Goal: Task Accomplishment & Management: Use online tool/utility

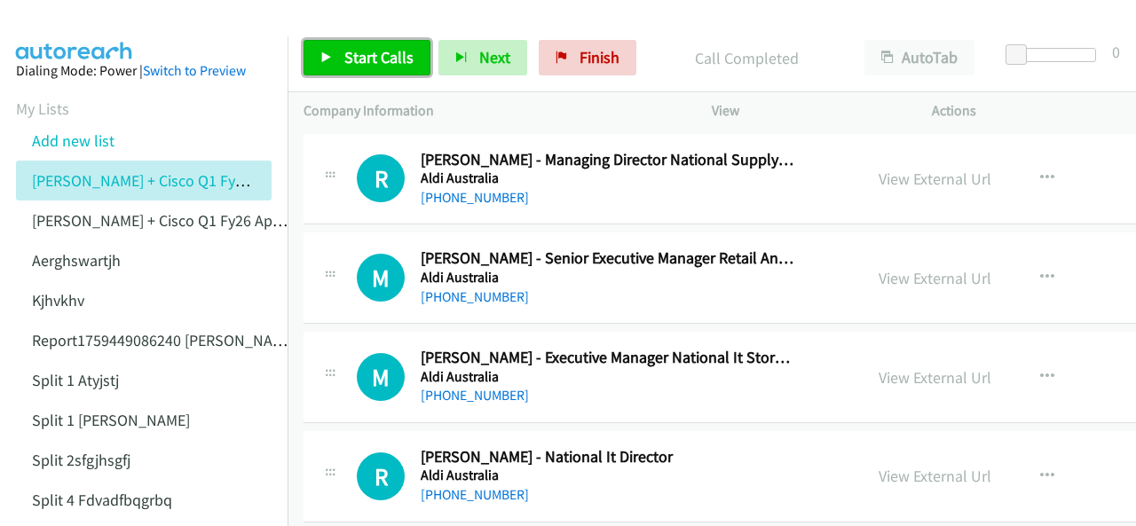
click at [355, 62] on span "Start Calls" at bounding box center [378, 57] width 69 height 20
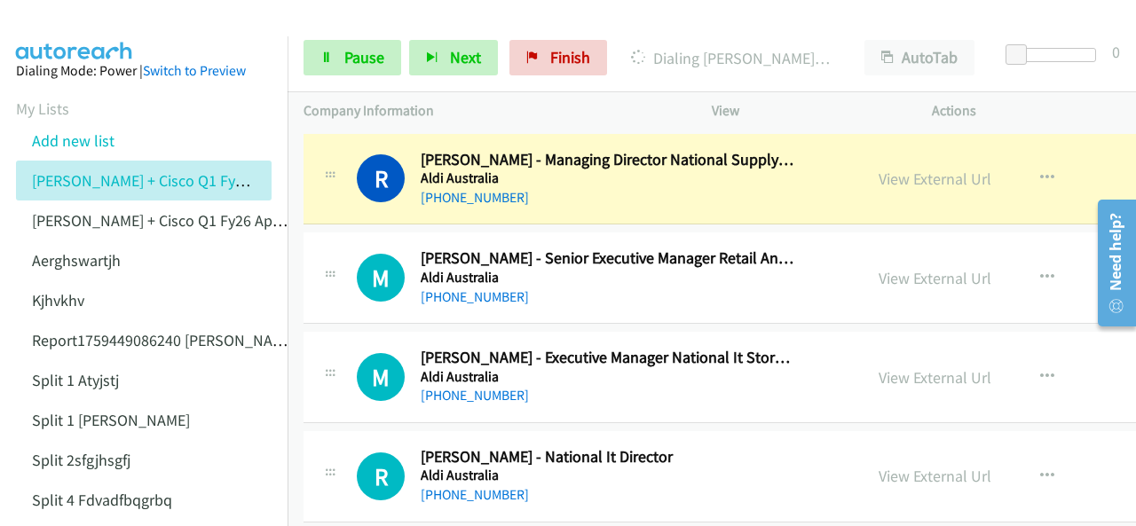
click at [115, 25] on img at bounding box center [74, 31] width 133 height 62
click at [83, 17] on img at bounding box center [74, 31] width 133 height 62
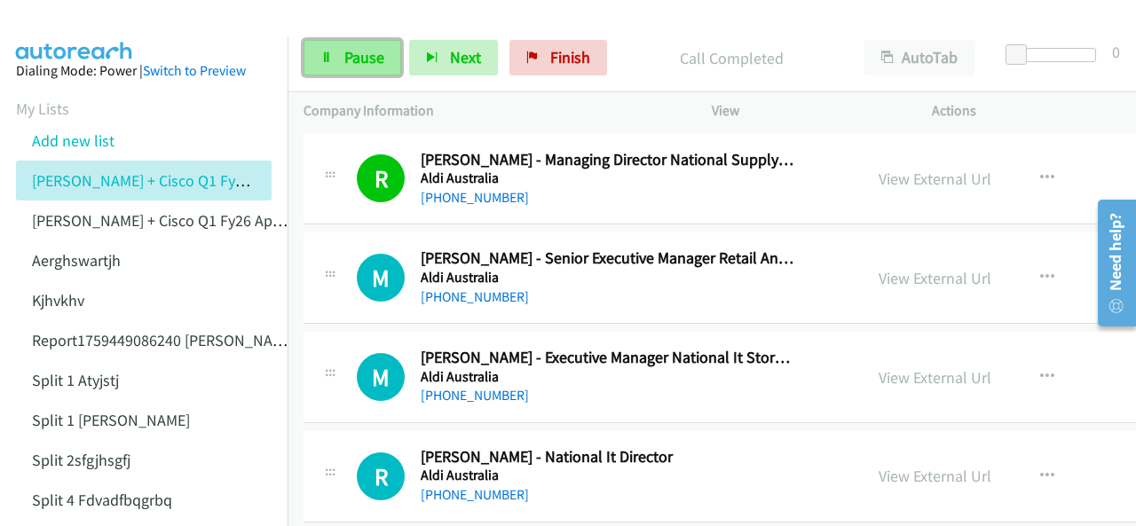
click at [339, 64] on link "Pause" at bounding box center [353, 57] width 98 height 35
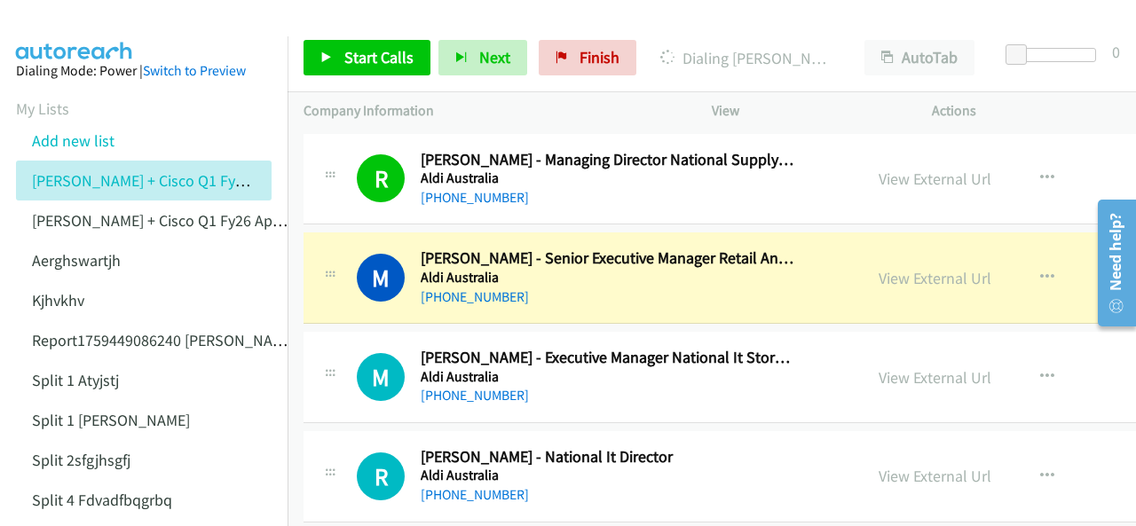
click at [69, 17] on img at bounding box center [74, 31] width 133 height 62
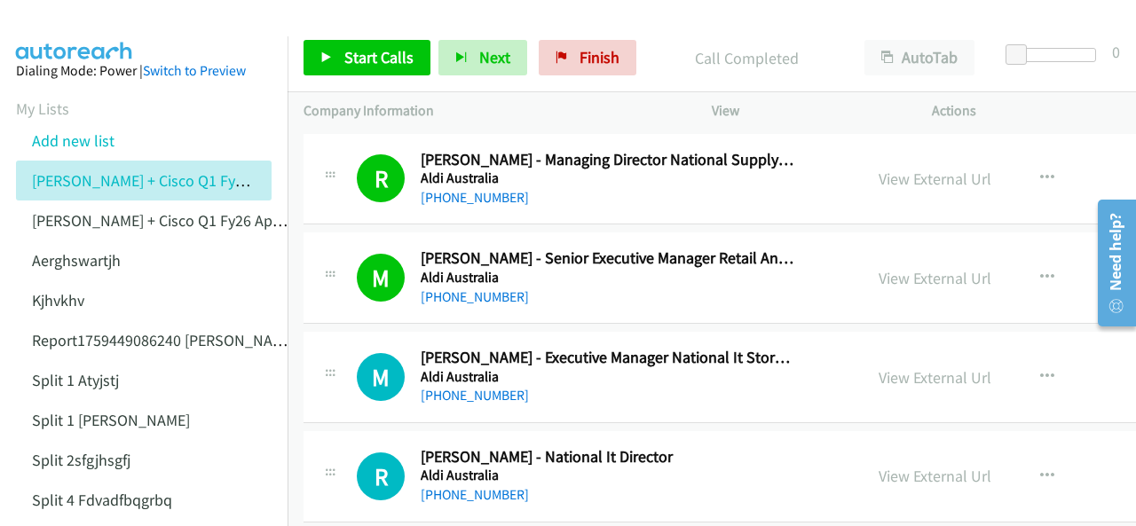
scroll to position [89, 0]
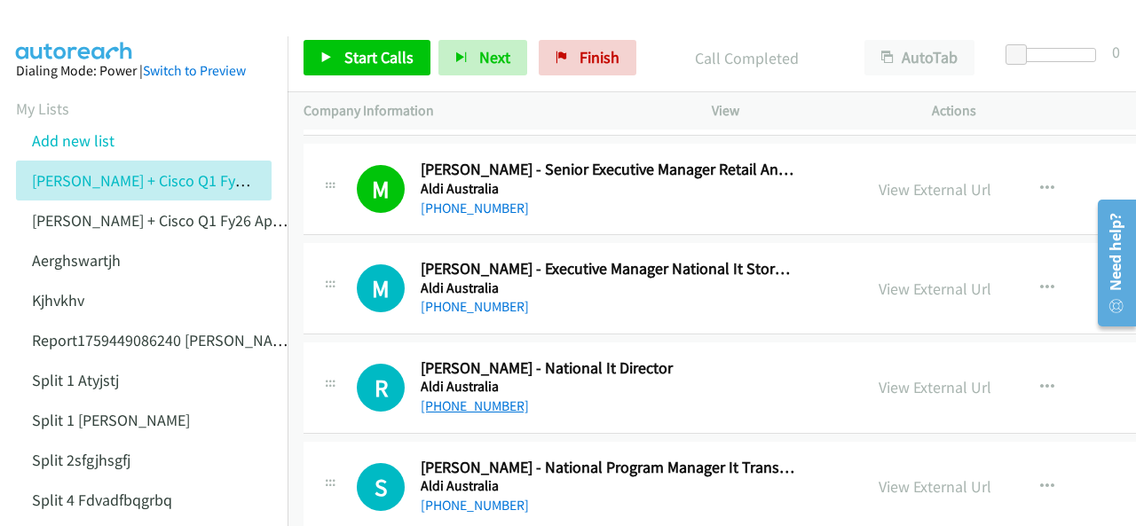
click at [445, 398] on link "[PHONE_NUMBER]" at bounding box center [475, 406] width 108 height 17
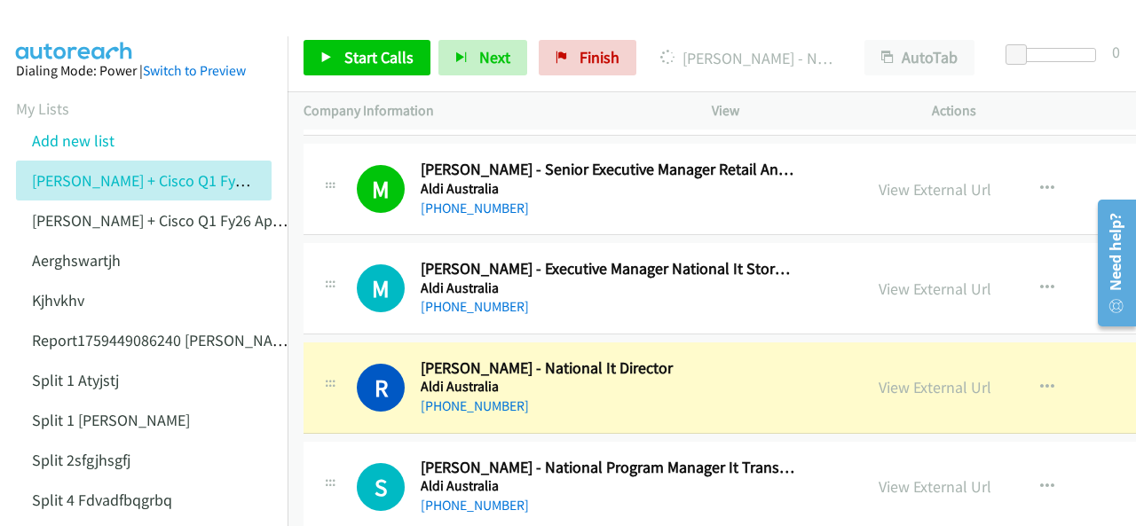
click at [40, 45] on aside "Dialing Mode: Power | Switch to Preview My Lists Add new list [PERSON_NAME] + C…" at bounding box center [144, 448] width 288 height 824
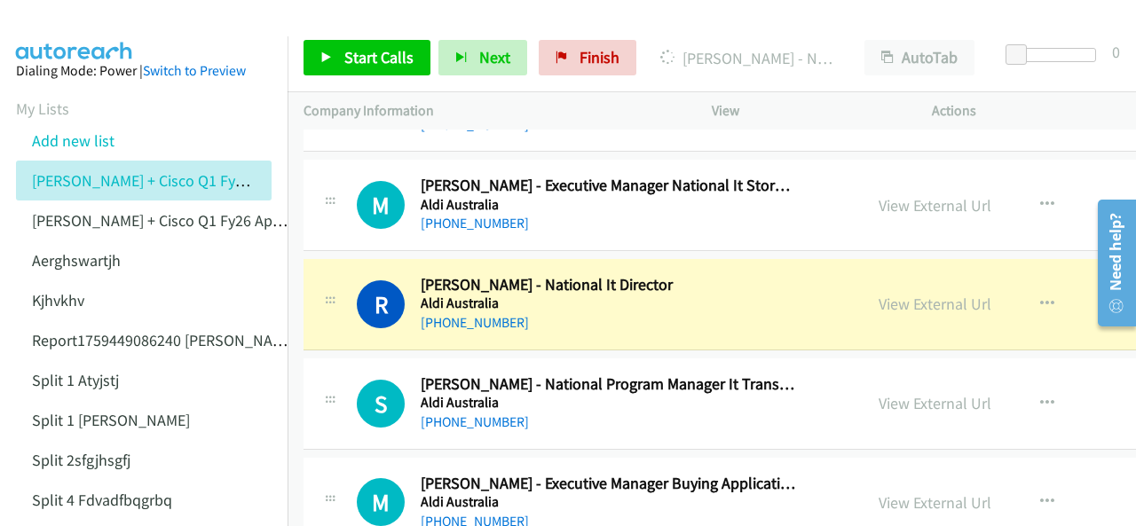
scroll to position [177, 0]
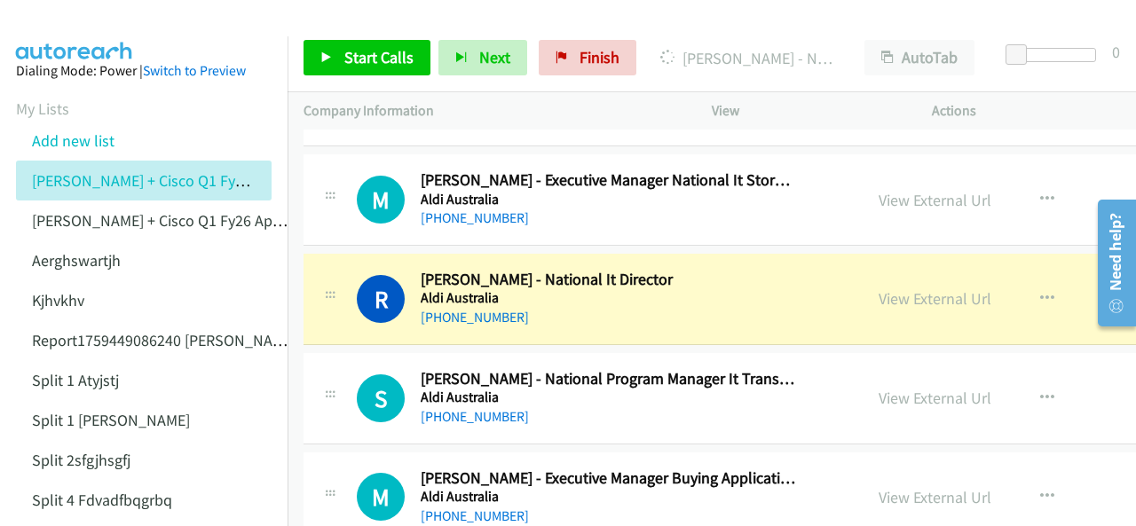
click at [89, 25] on img at bounding box center [74, 31] width 133 height 62
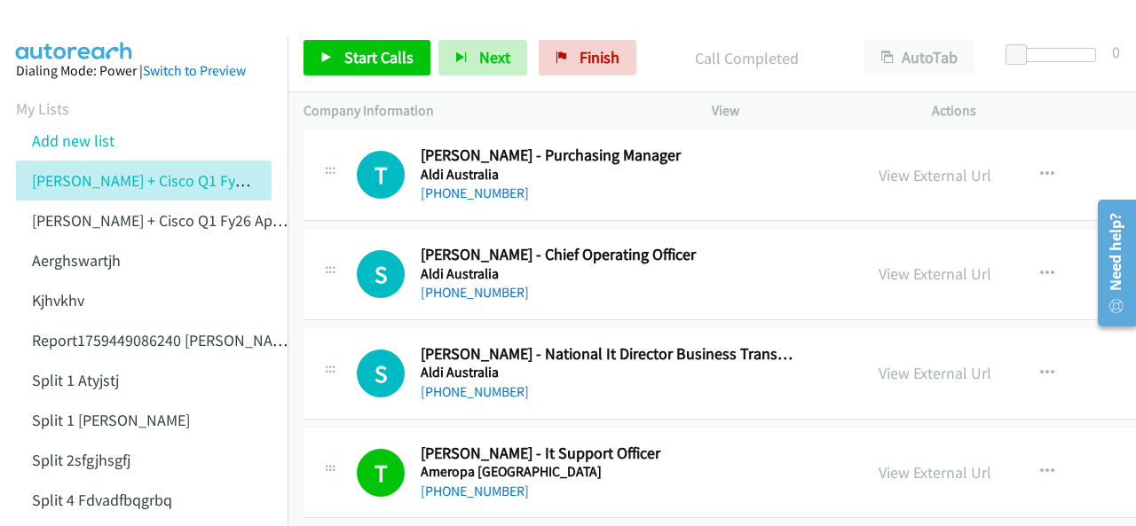
scroll to position [710, 0]
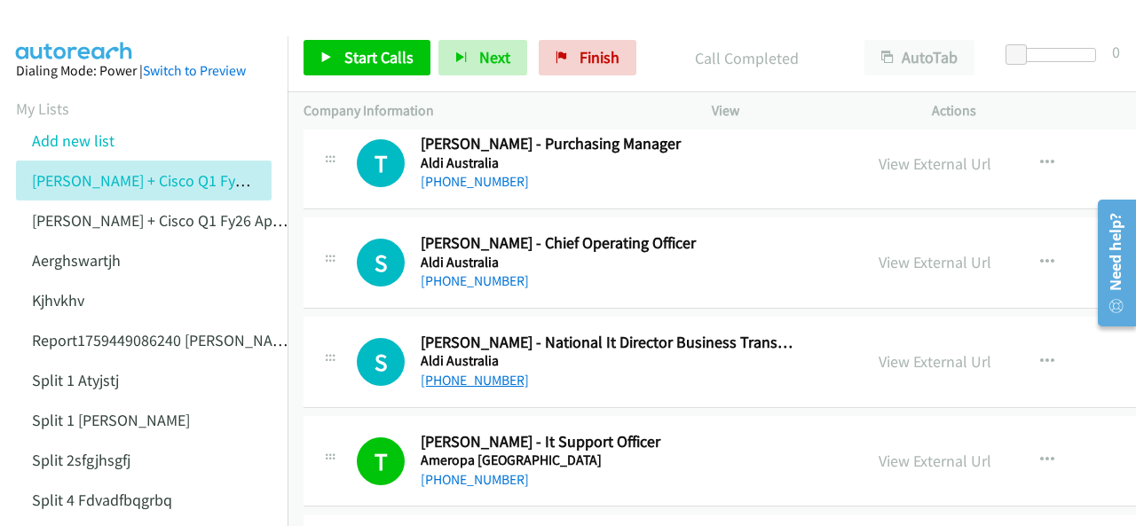
click at [467, 378] on link "[PHONE_NUMBER]" at bounding box center [475, 380] width 108 height 17
click at [73, 17] on img at bounding box center [74, 31] width 133 height 62
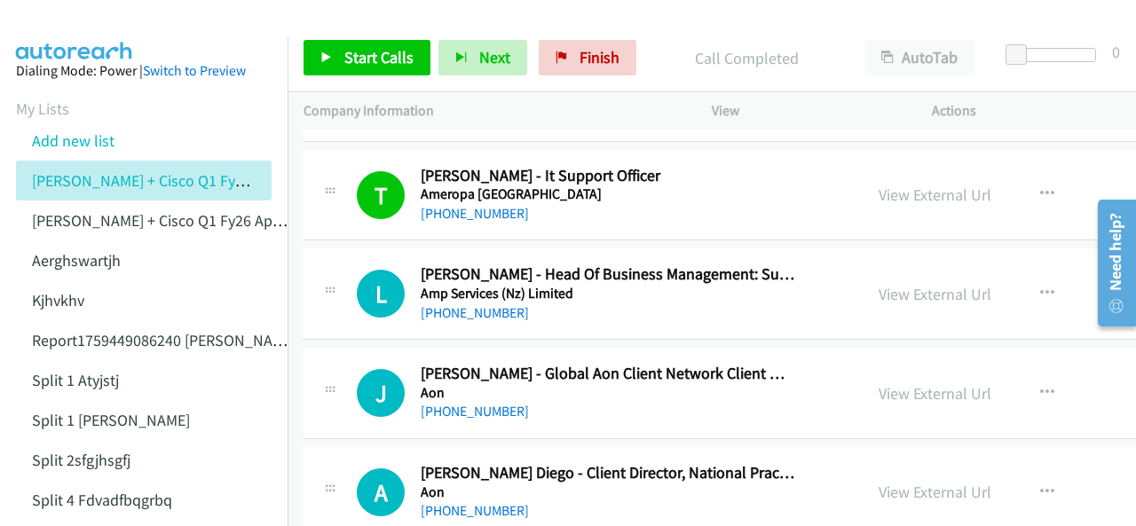
scroll to position [1065, 0]
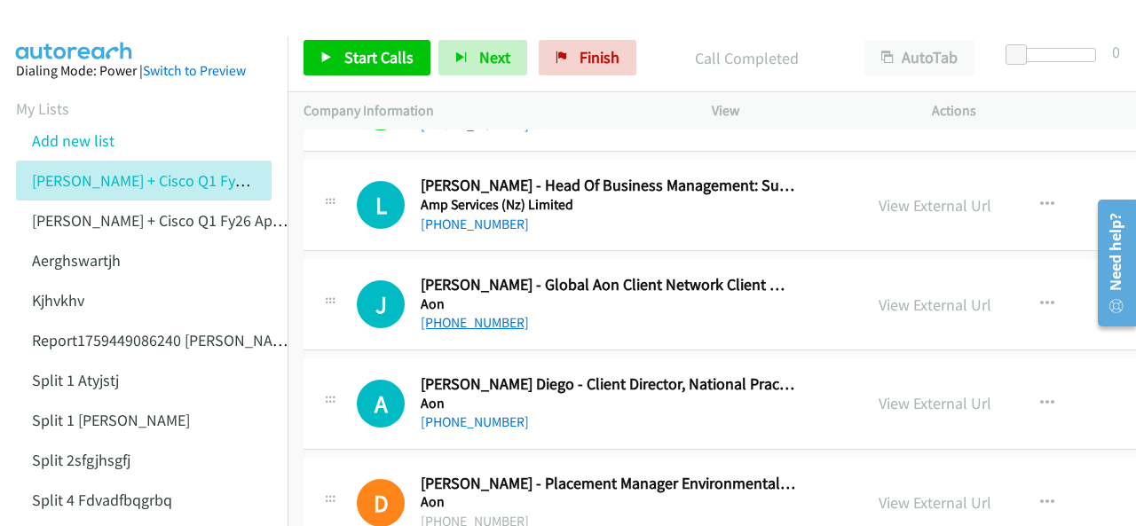
click at [465, 324] on link "[PHONE_NUMBER]" at bounding box center [475, 322] width 108 height 17
click at [111, 28] on img at bounding box center [74, 31] width 133 height 62
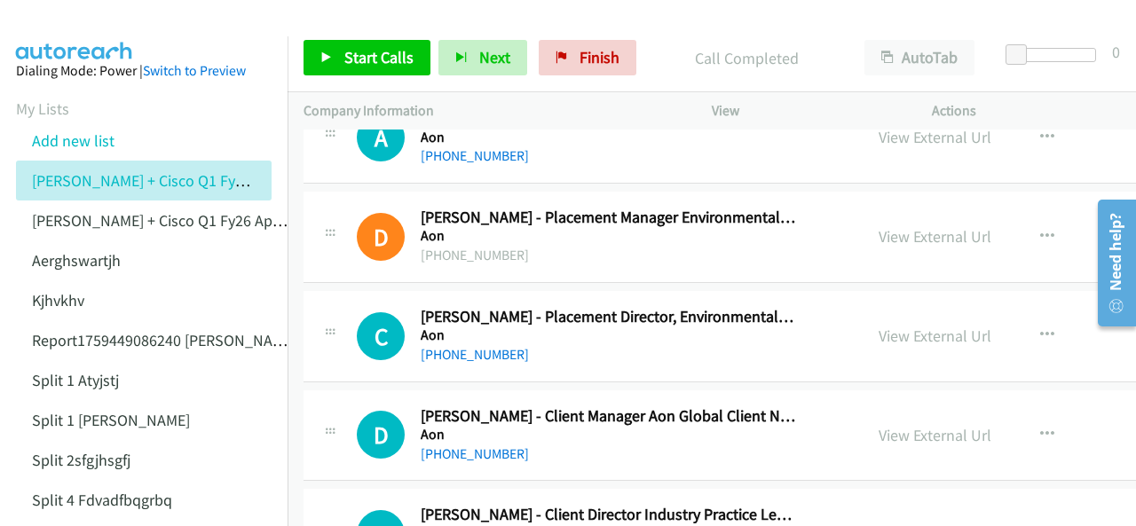
scroll to position [1420, 0]
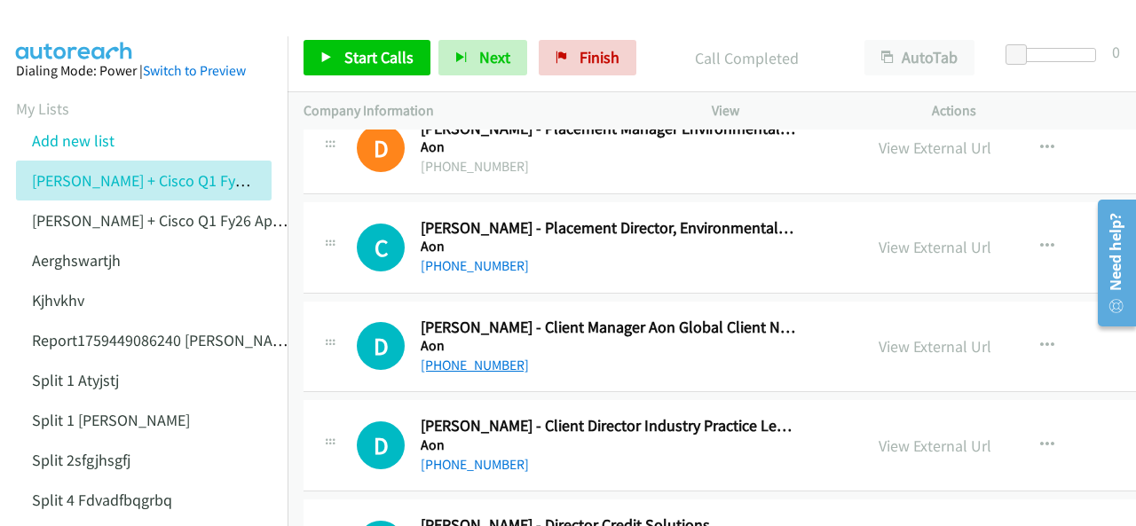
click at [461, 363] on link "[PHONE_NUMBER]" at bounding box center [475, 365] width 108 height 17
click at [66, 15] on img at bounding box center [74, 31] width 133 height 62
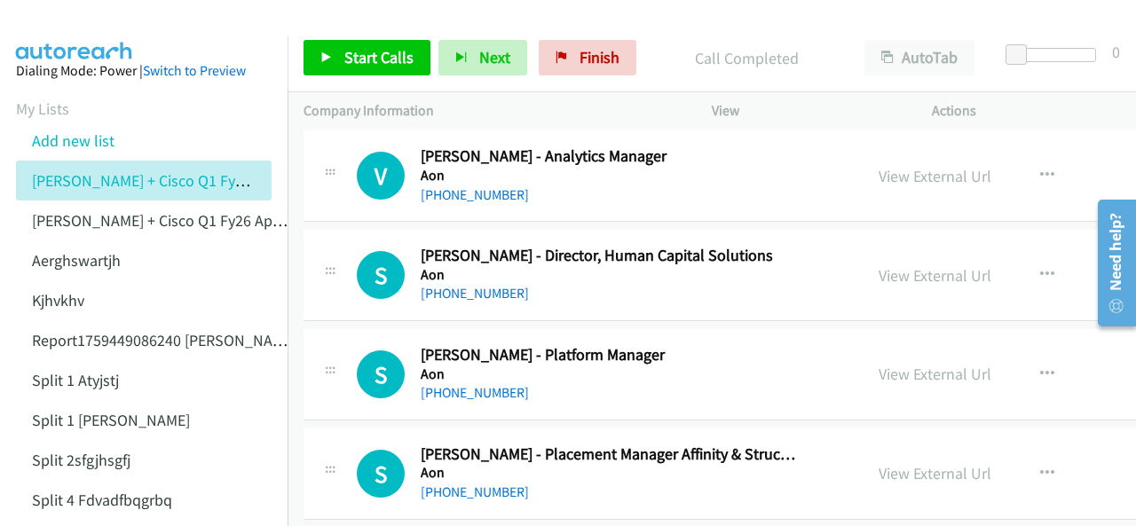
scroll to position [2219, 0]
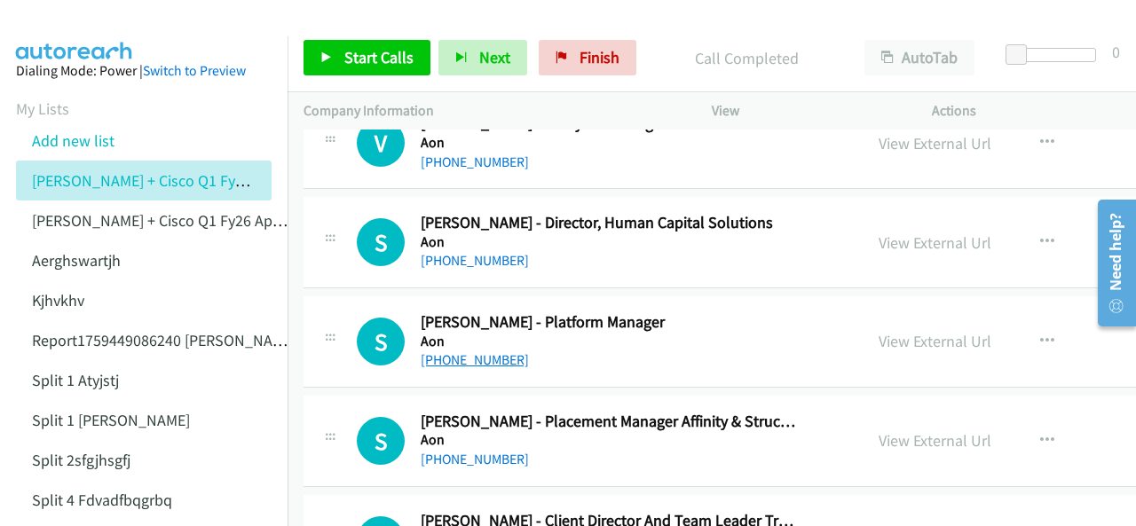
click at [440, 354] on link "[PHONE_NUMBER]" at bounding box center [475, 359] width 108 height 17
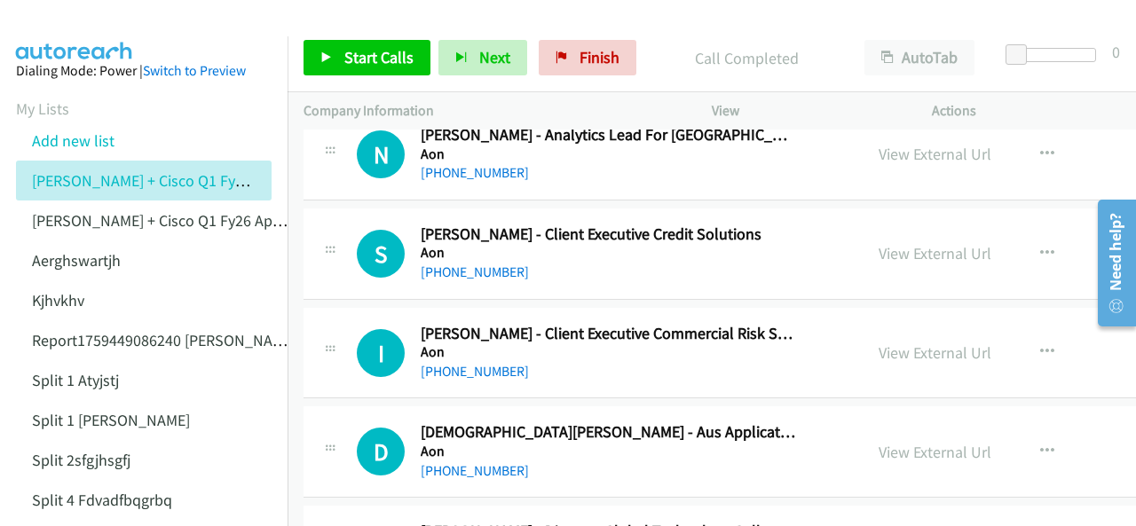
scroll to position [4082, 0]
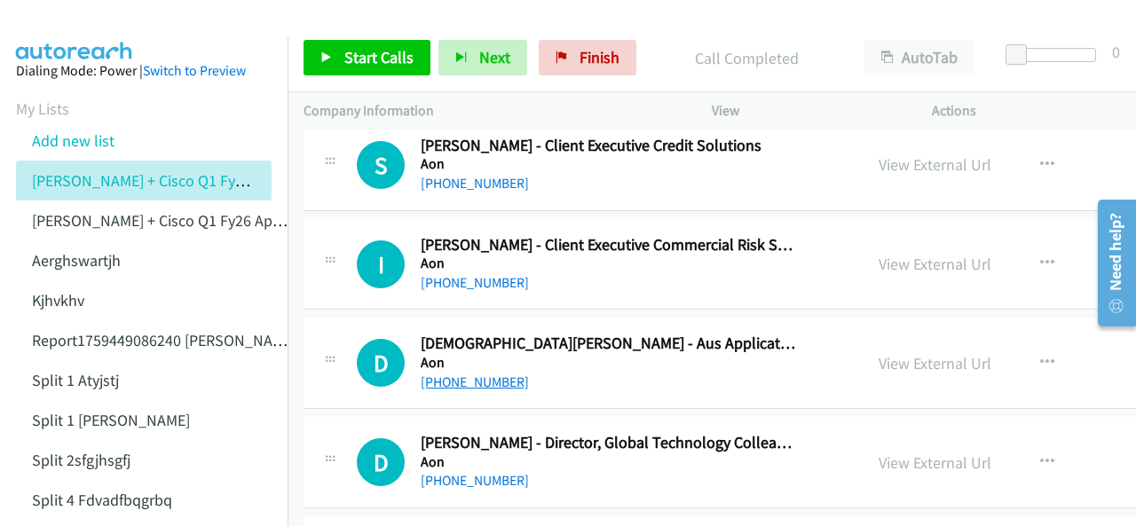
click at [462, 374] on link "[PHONE_NUMBER]" at bounding box center [475, 382] width 108 height 17
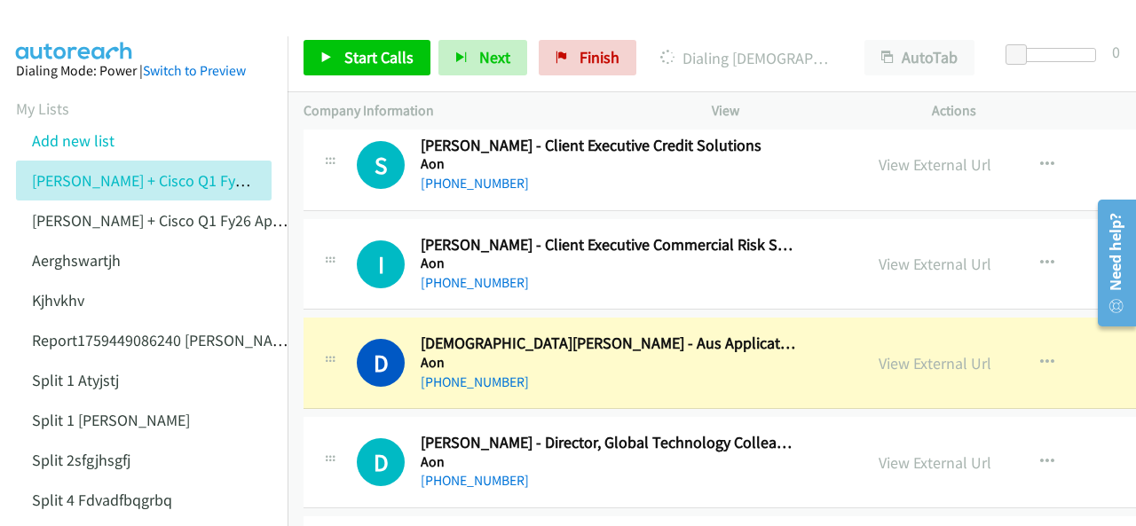
click at [76, 19] on img at bounding box center [74, 31] width 133 height 62
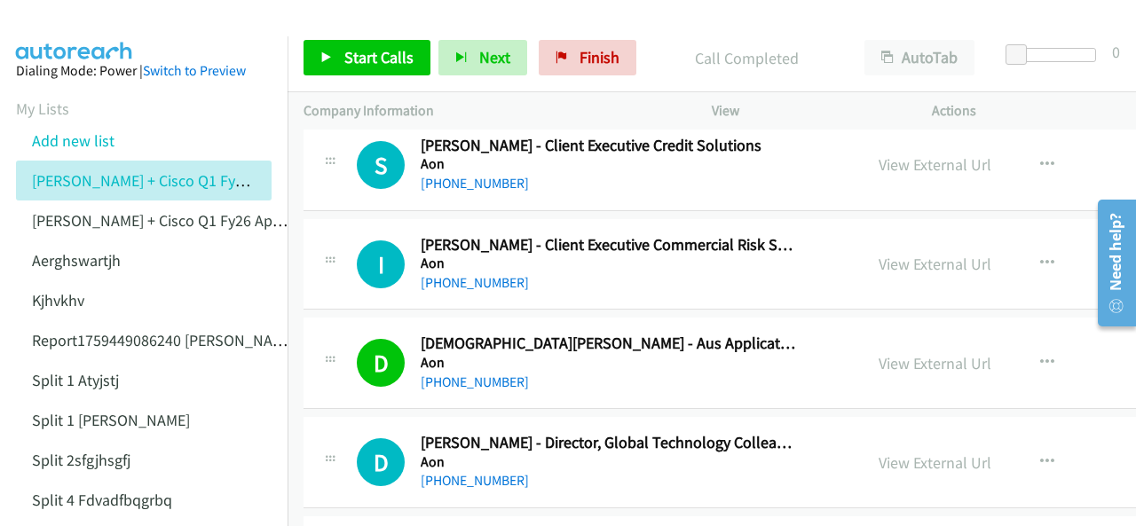
click at [78, 31] on img at bounding box center [74, 31] width 133 height 62
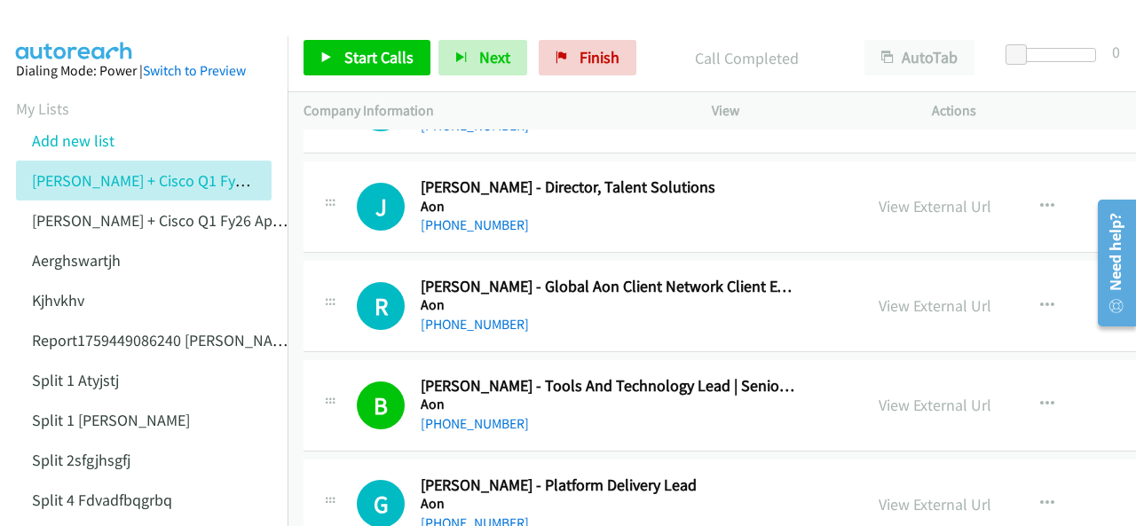
scroll to position [4526, 0]
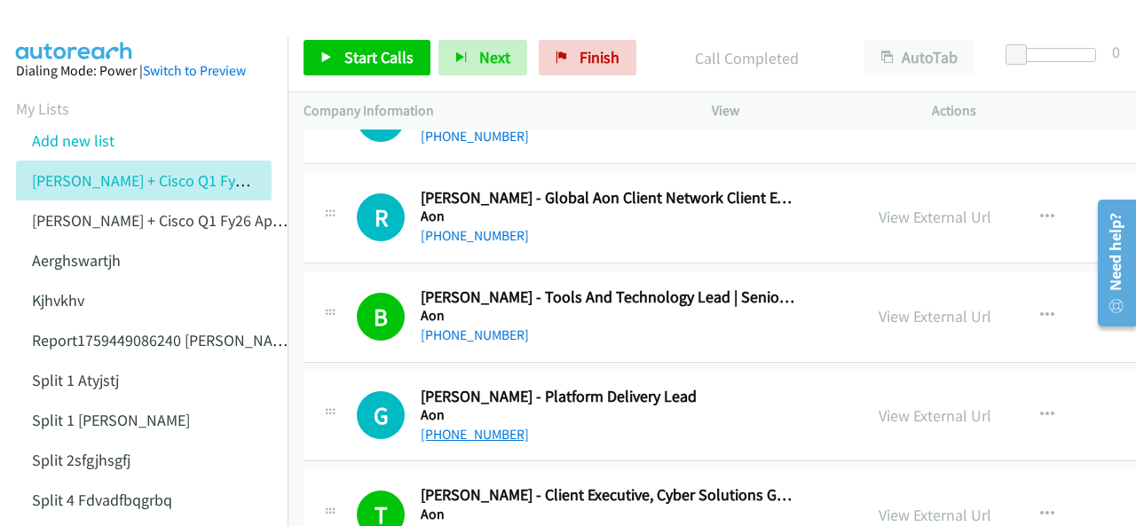
click at [472, 426] on link "[PHONE_NUMBER]" at bounding box center [475, 434] width 108 height 17
click at [59, 28] on img at bounding box center [74, 31] width 133 height 62
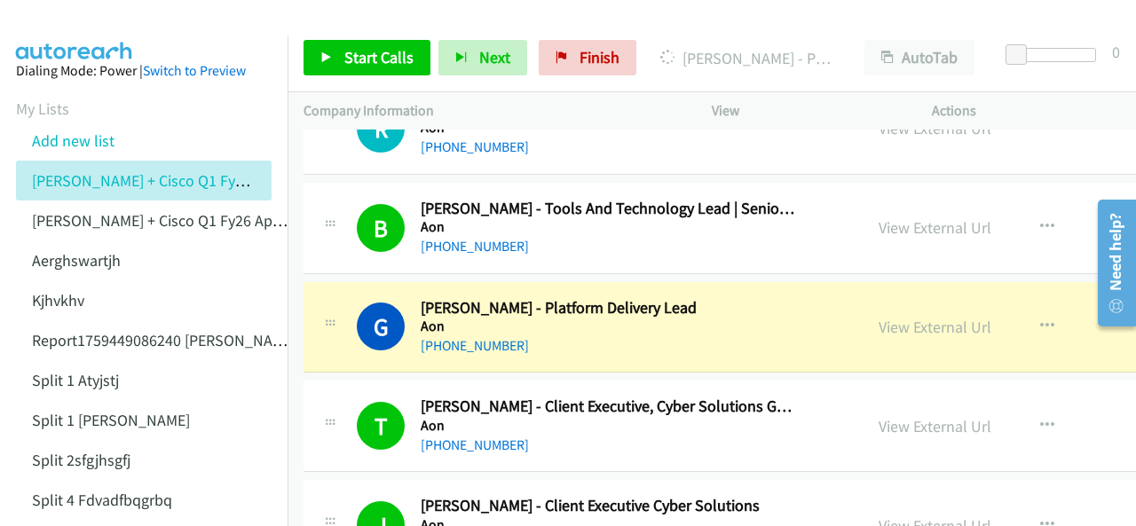
scroll to position [4703, 0]
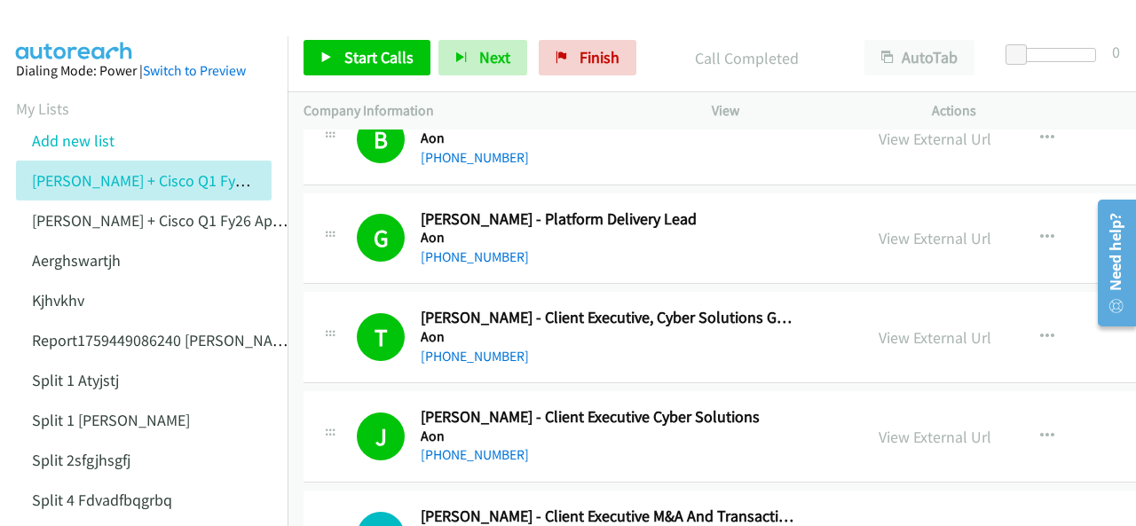
drag, startPoint x: 60, startPoint y: 25, endPoint x: 58, endPoint y: 35, distance: 11.0
click at [60, 25] on img at bounding box center [74, 31] width 133 height 62
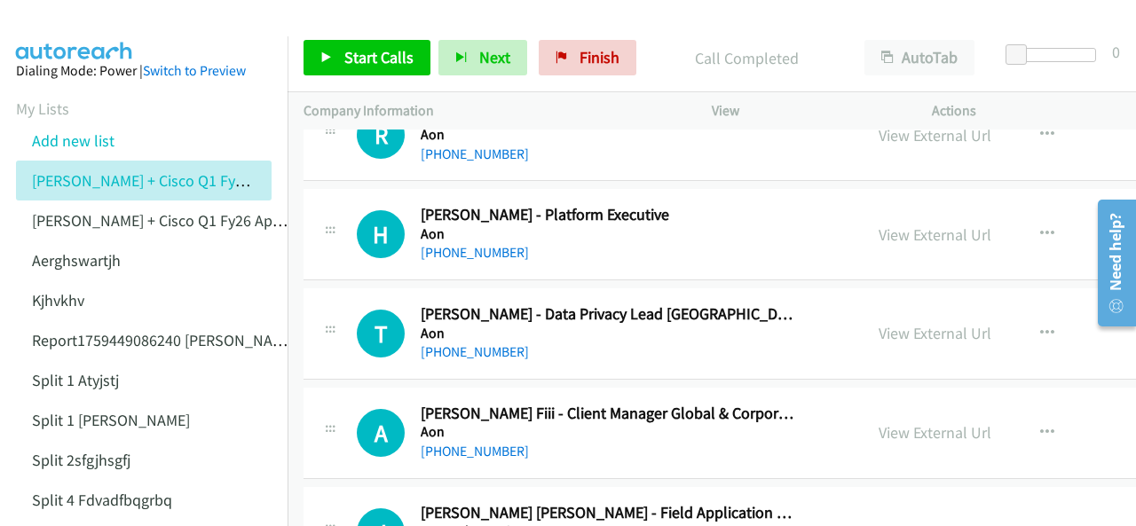
scroll to position [5413, 0]
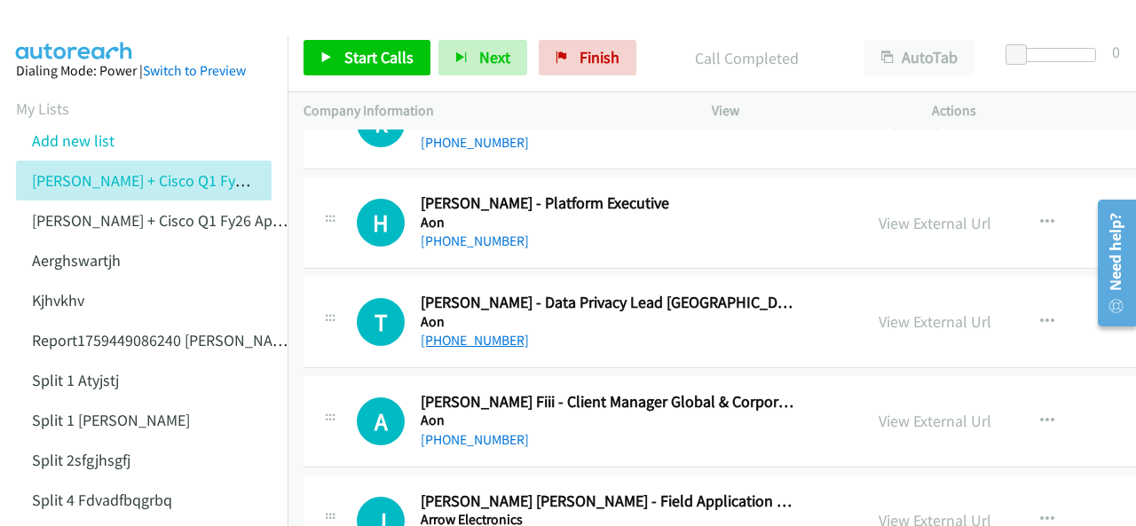
click at [453, 332] on link "[PHONE_NUMBER]" at bounding box center [475, 340] width 108 height 17
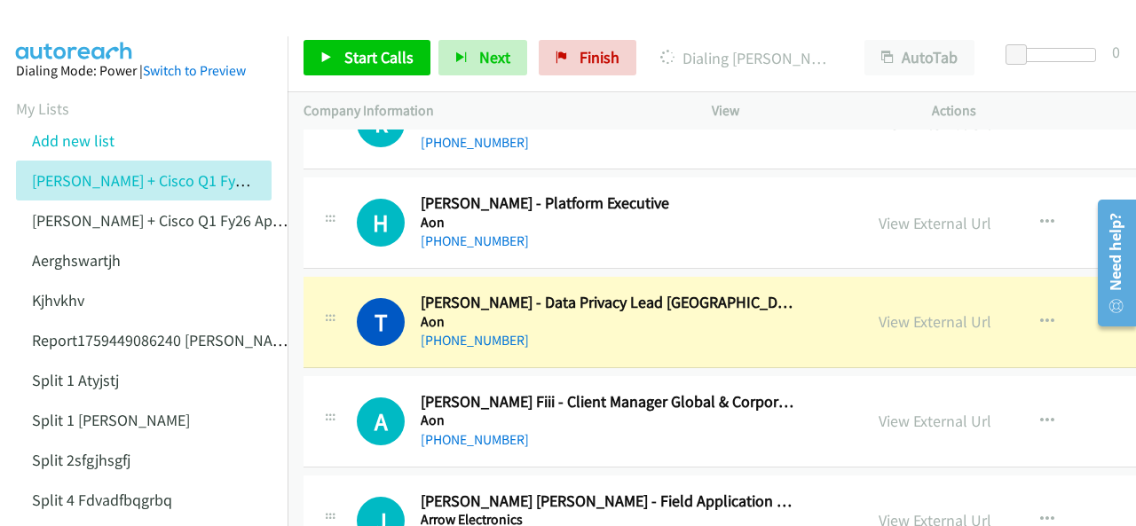
click at [82, 13] on img at bounding box center [74, 31] width 133 height 62
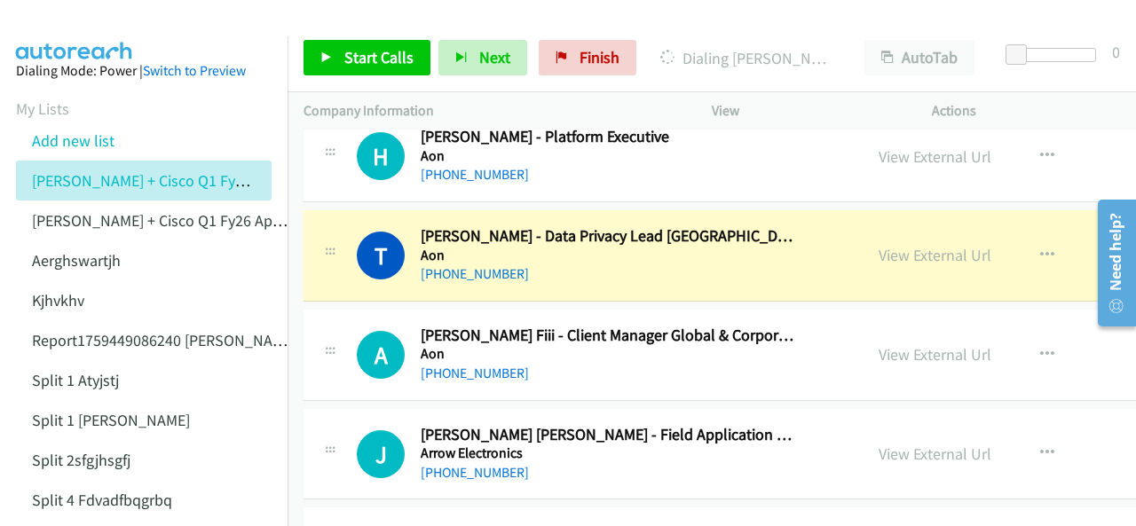
scroll to position [5502, 0]
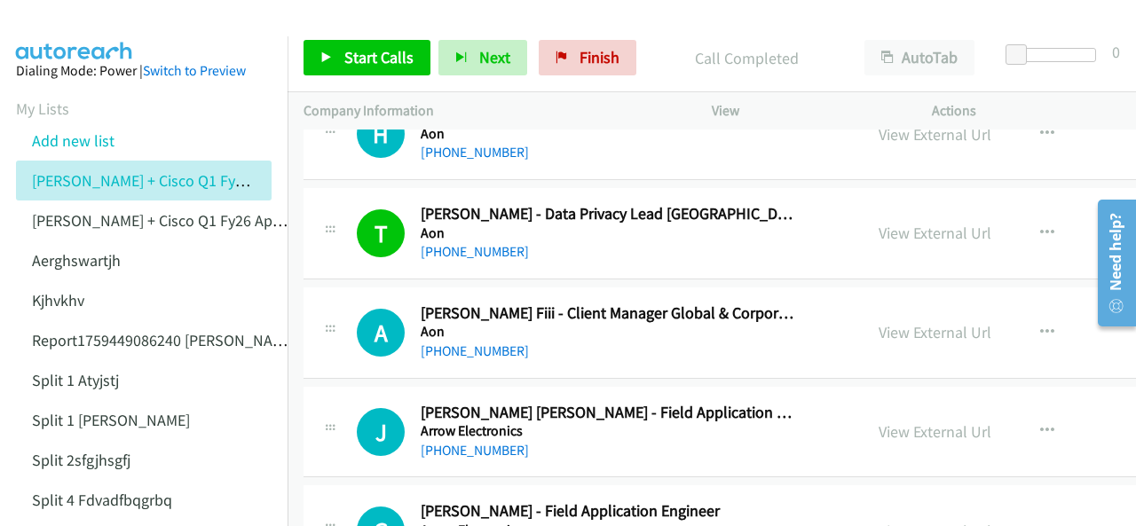
click at [66, 18] on img at bounding box center [74, 31] width 133 height 62
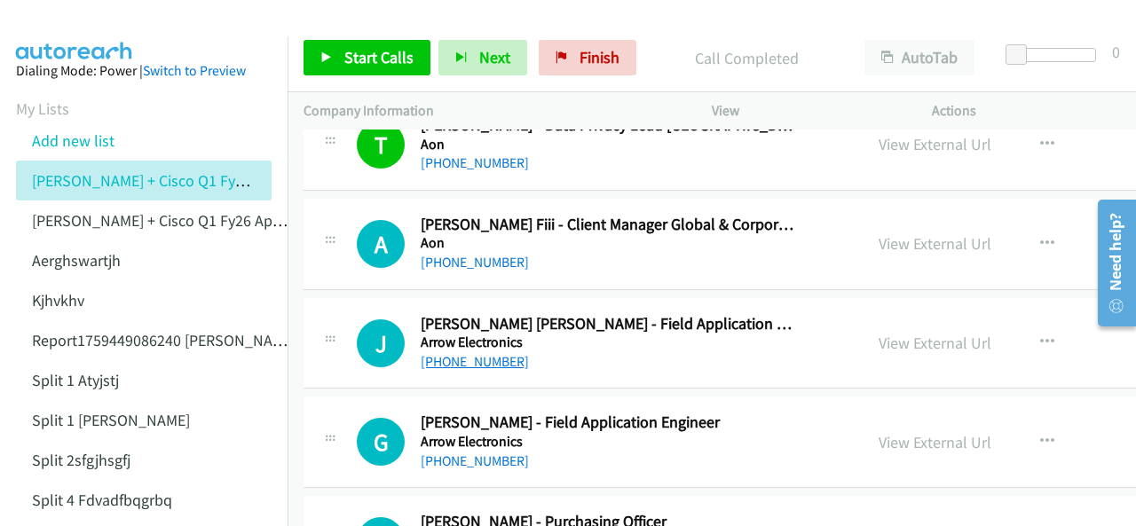
click at [469, 353] on link "[PHONE_NUMBER]" at bounding box center [475, 361] width 108 height 17
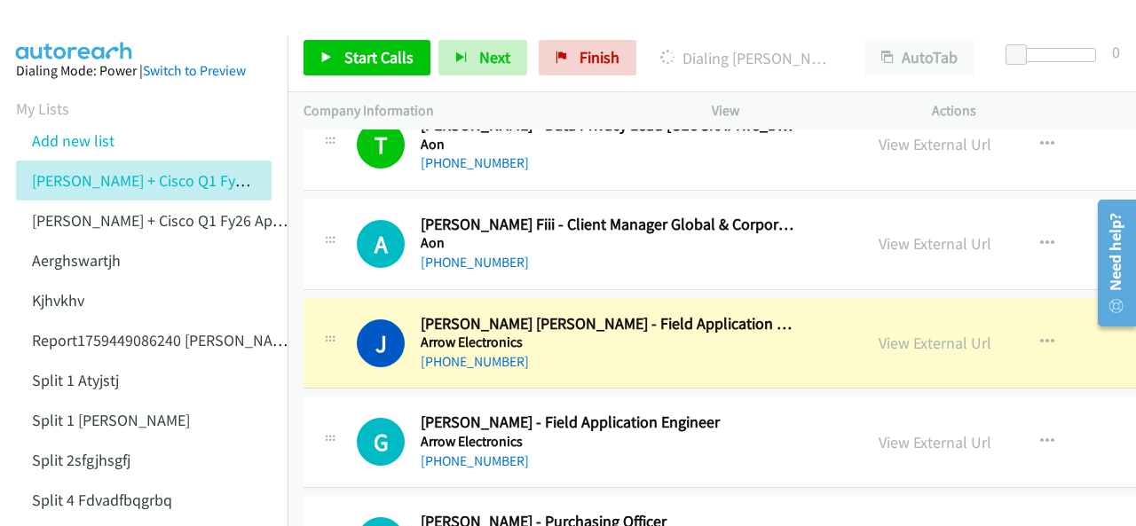
click at [53, 40] on aside "Dialing Mode: Power | Switch to Preview My Lists Add new list [PERSON_NAME] + C…" at bounding box center [144, 448] width 288 height 824
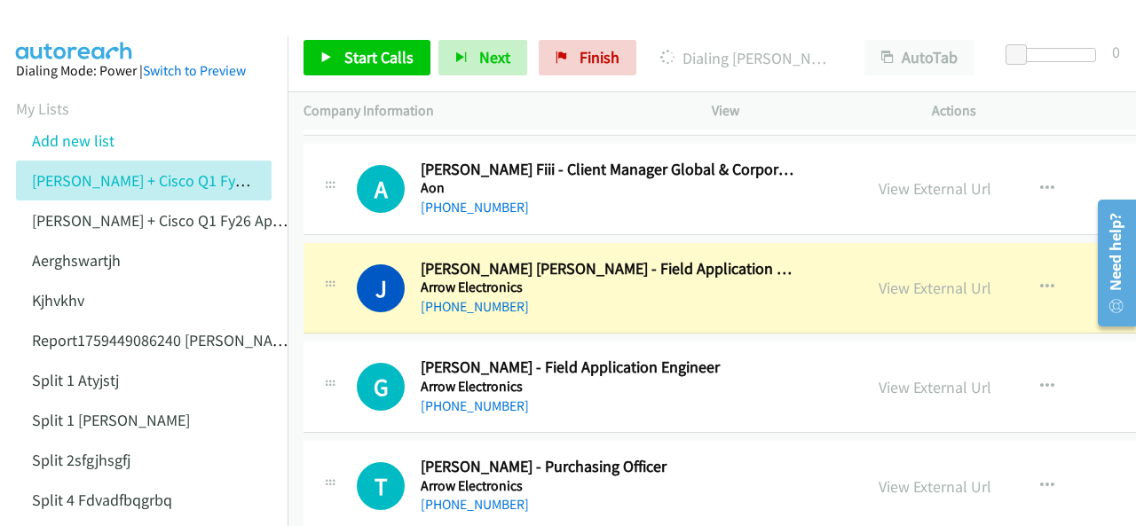
scroll to position [5680, 0]
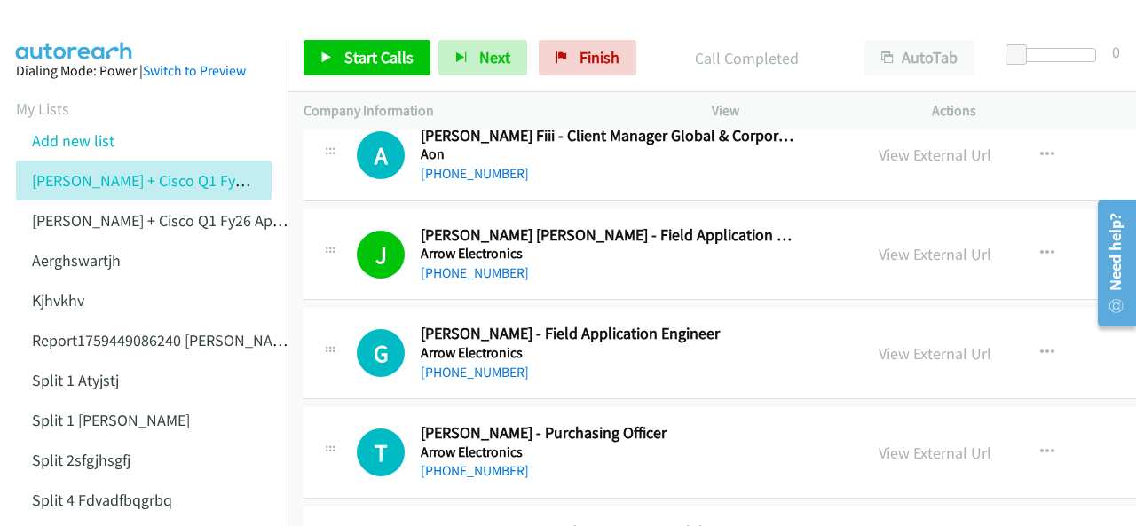
click at [84, 17] on img at bounding box center [74, 31] width 133 height 62
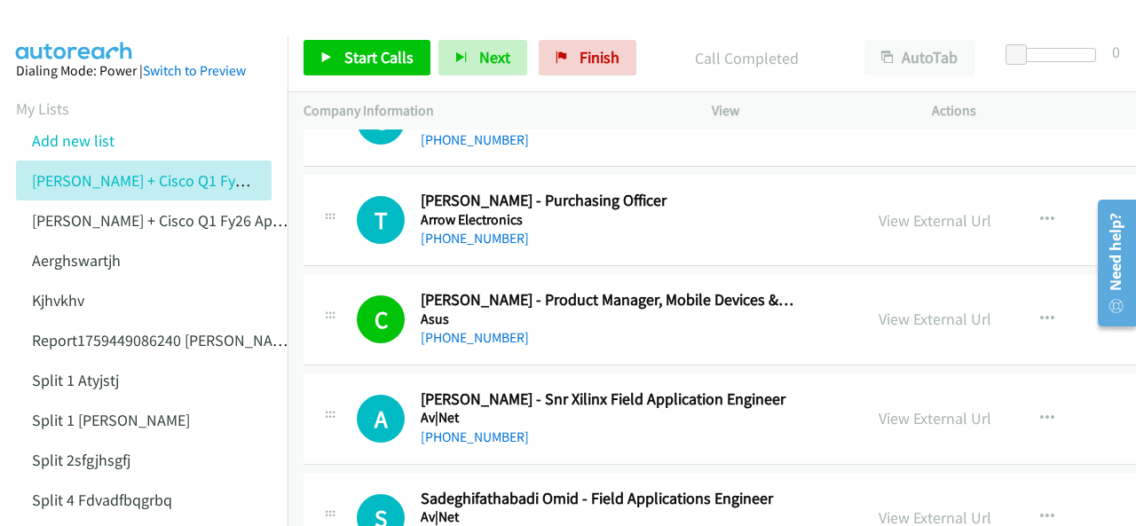
scroll to position [5946, 0]
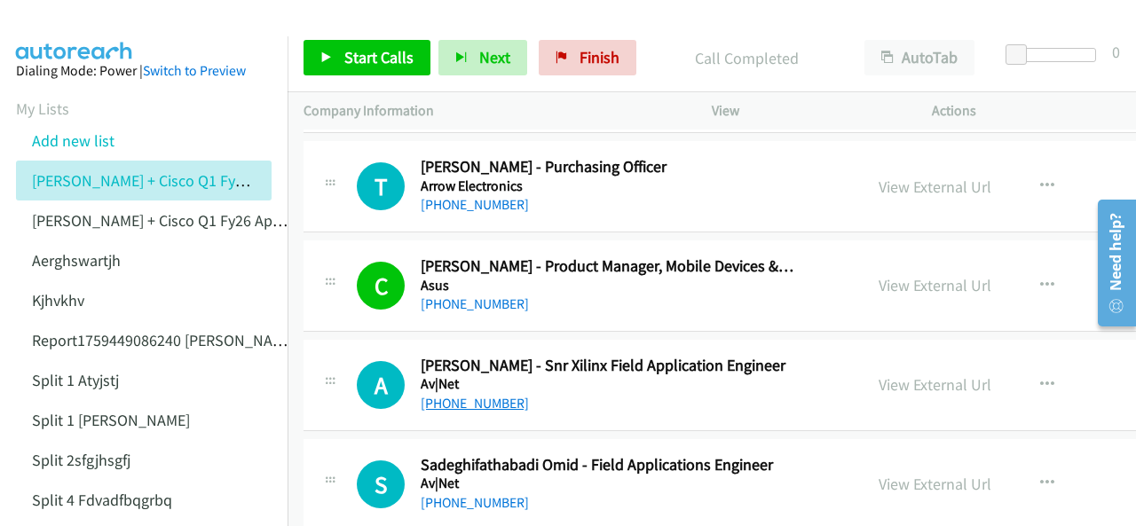
click at [455, 395] on link "[PHONE_NUMBER]" at bounding box center [475, 403] width 108 height 17
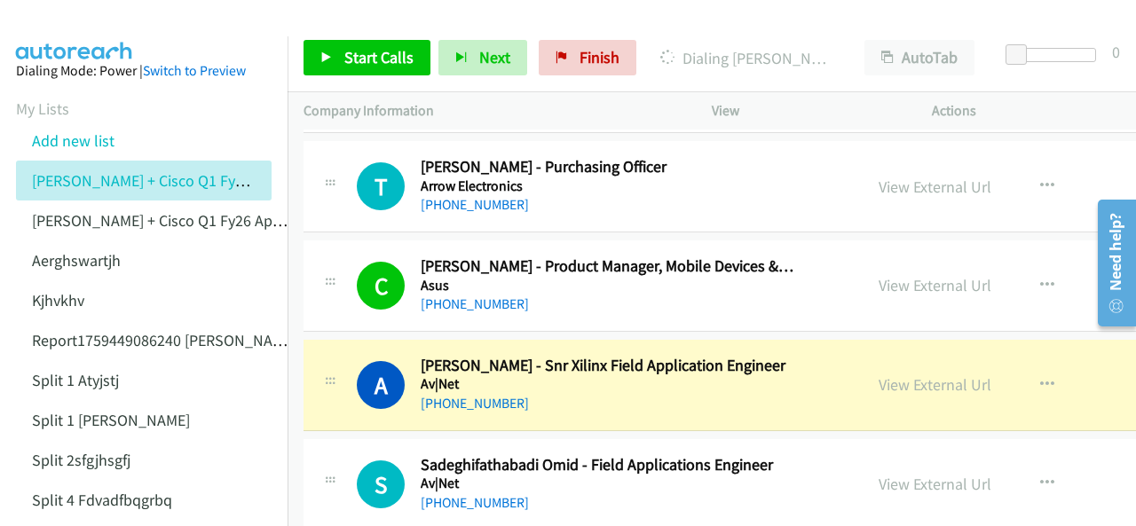
click at [78, 15] on img at bounding box center [74, 31] width 133 height 62
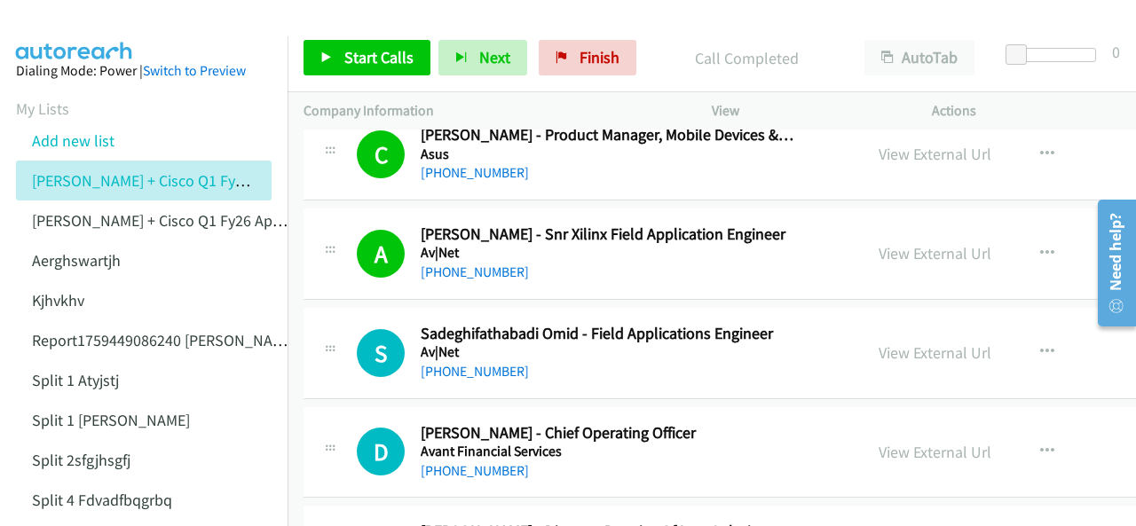
scroll to position [6123, 0]
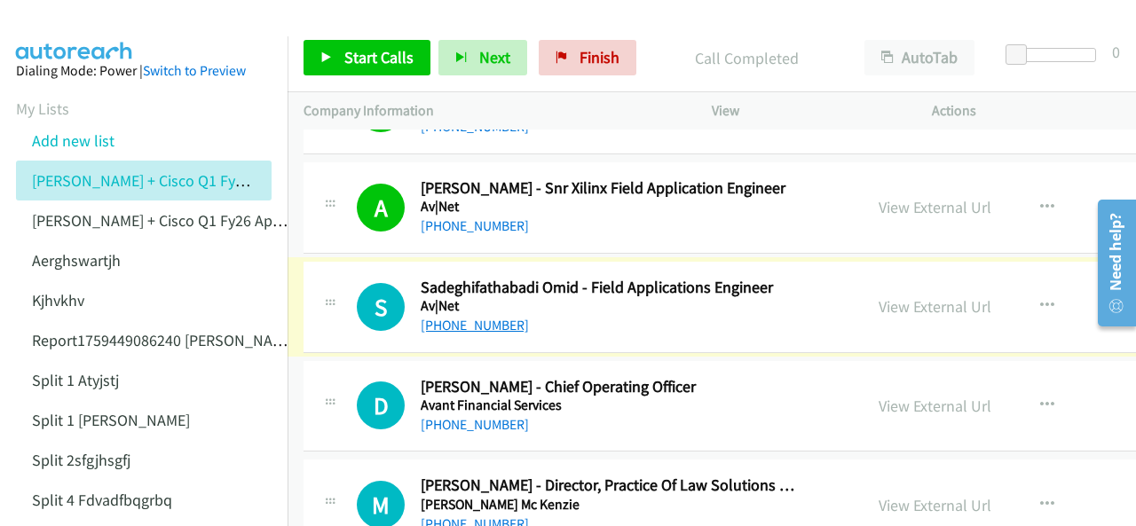
click at [445, 317] on link "[PHONE_NUMBER]" at bounding box center [475, 325] width 108 height 17
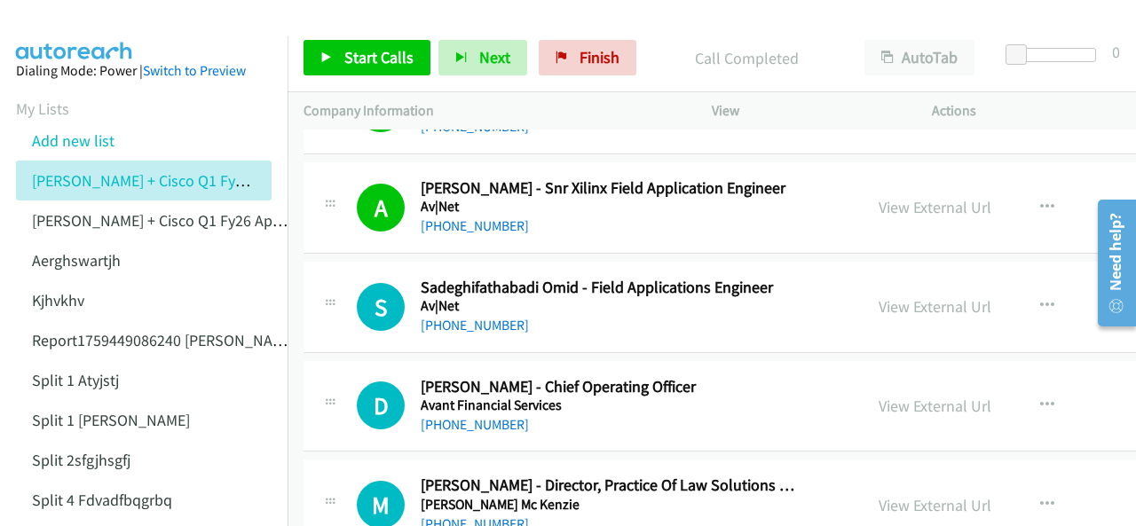
click at [88, 22] on img at bounding box center [74, 31] width 133 height 62
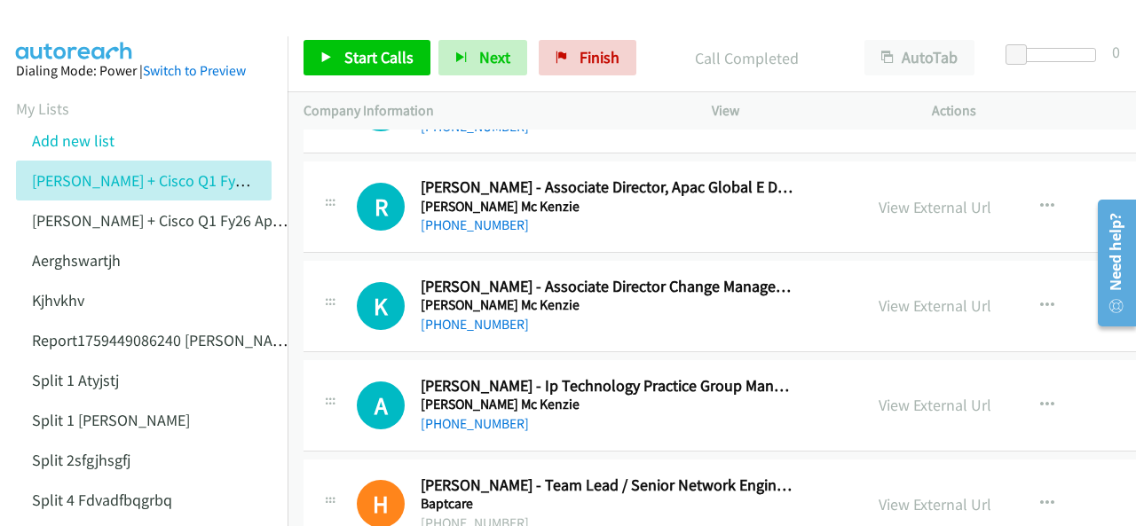
scroll to position [6567, 0]
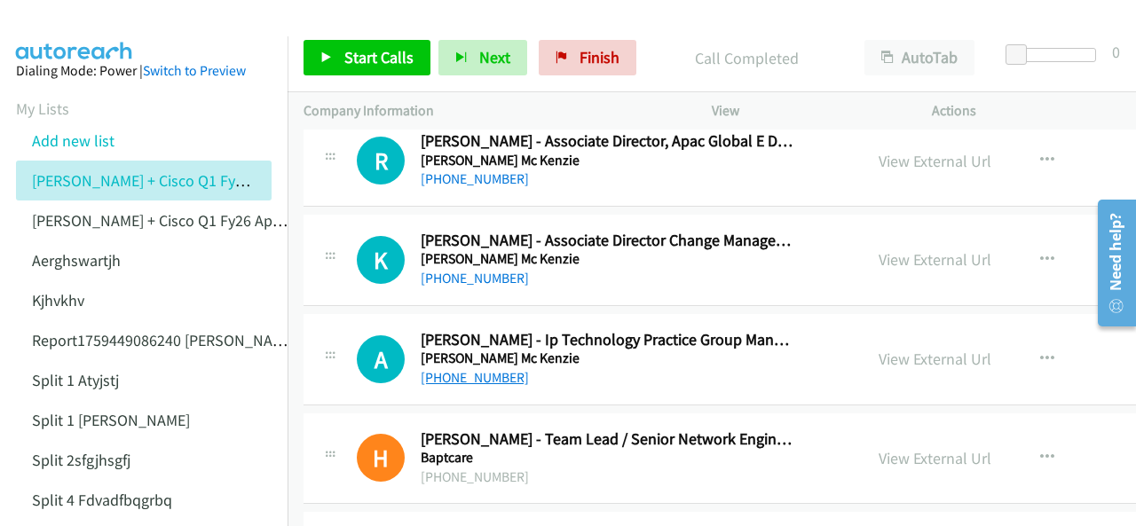
click at [440, 369] on link "[PHONE_NUMBER]" at bounding box center [475, 377] width 108 height 17
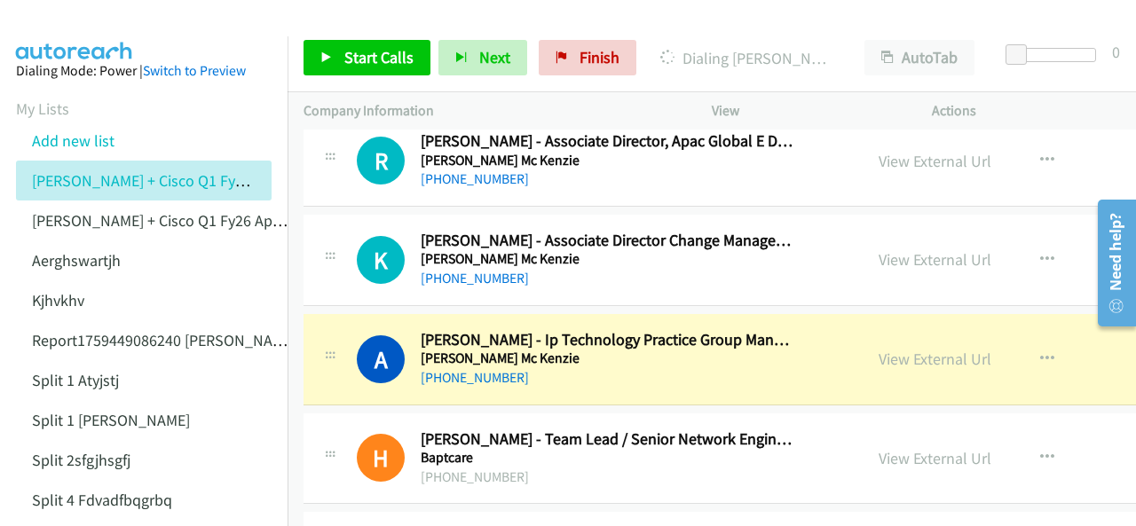
click at [76, 26] on img at bounding box center [74, 31] width 133 height 62
click at [79, 21] on img at bounding box center [74, 31] width 133 height 62
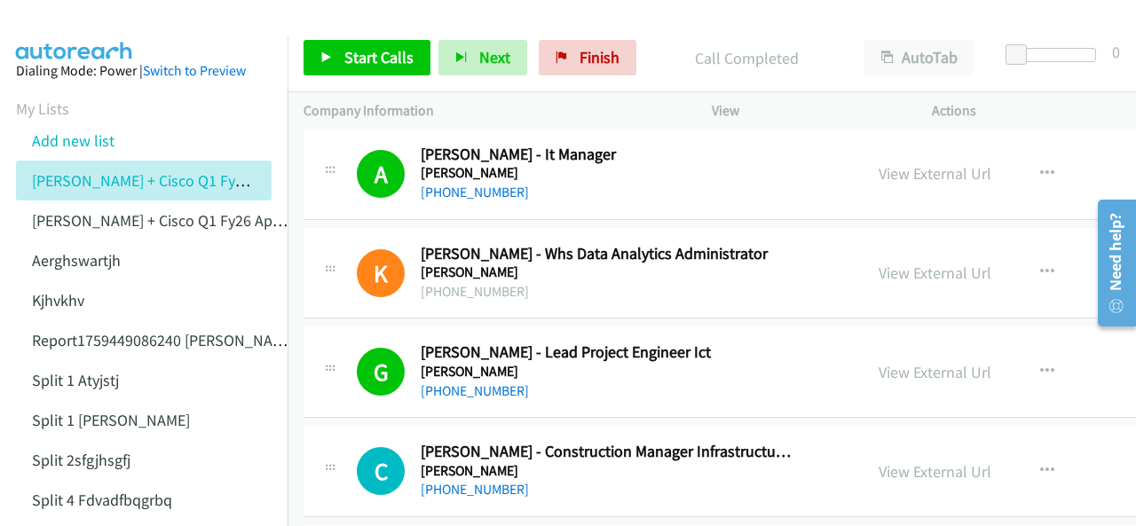
scroll to position [7277, 0]
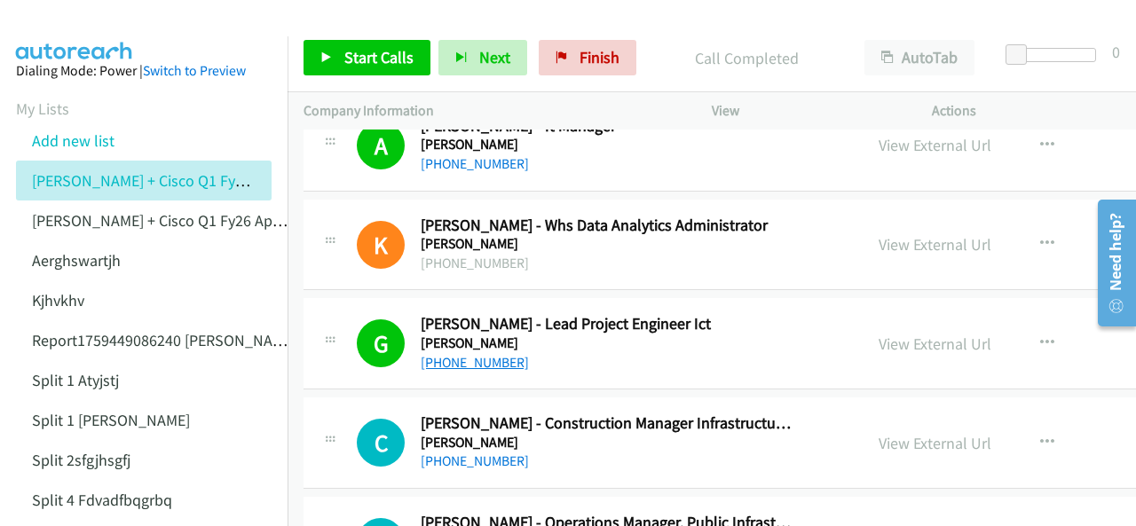
click at [479, 354] on link "[PHONE_NUMBER]" at bounding box center [475, 362] width 108 height 17
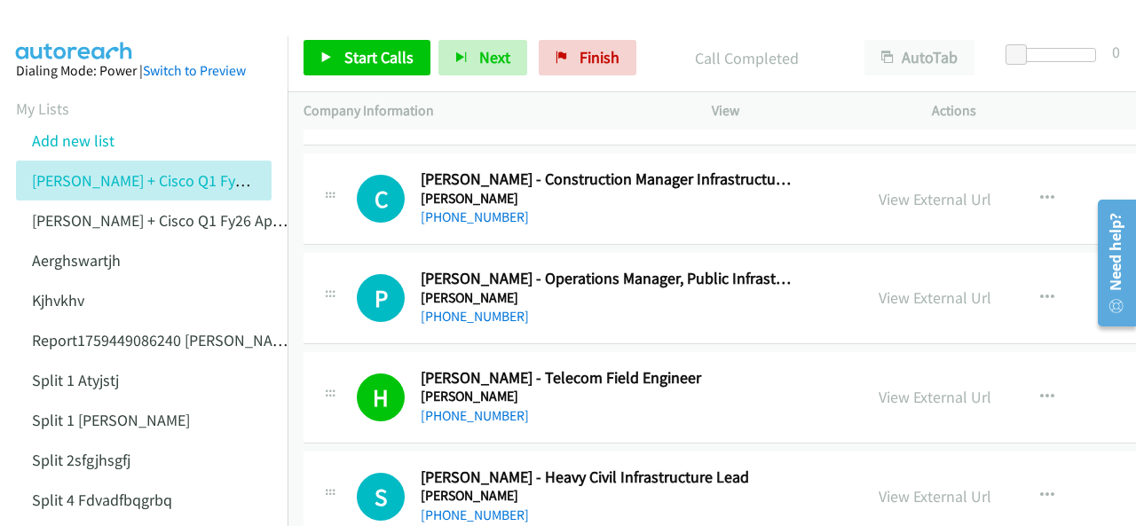
scroll to position [7543, 0]
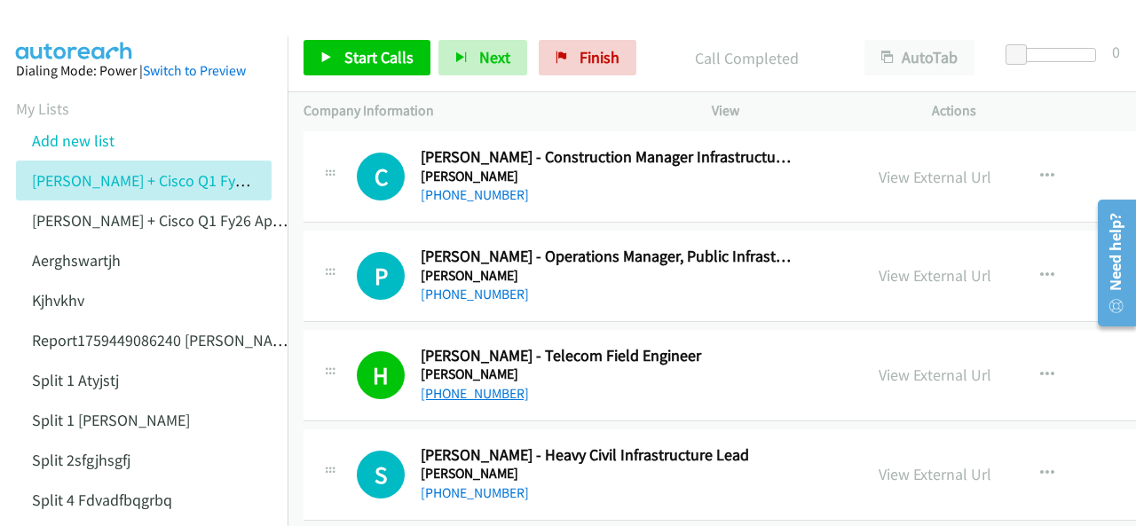
click at [463, 385] on link "[PHONE_NUMBER]" at bounding box center [475, 393] width 108 height 17
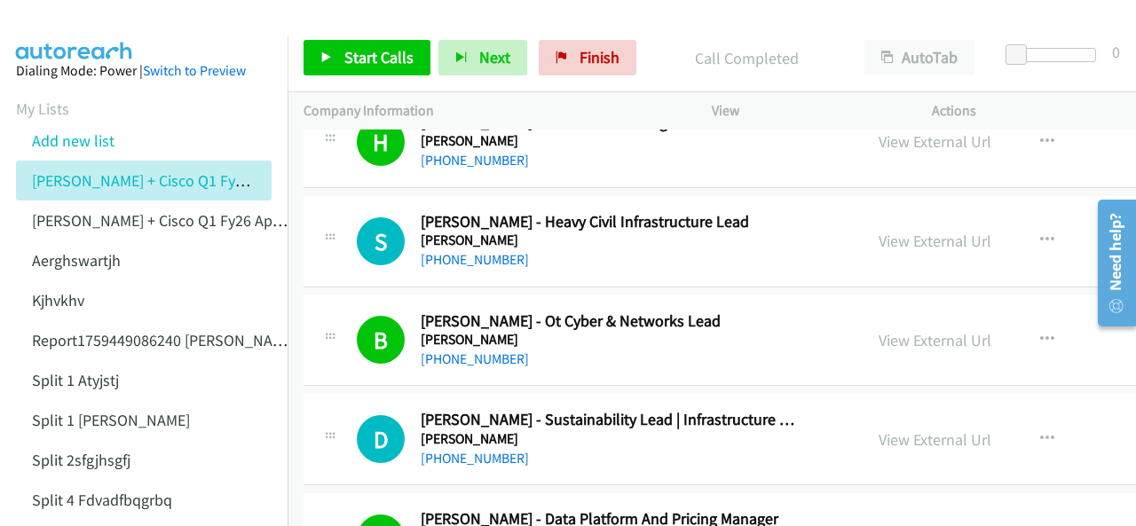
scroll to position [7809, 0]
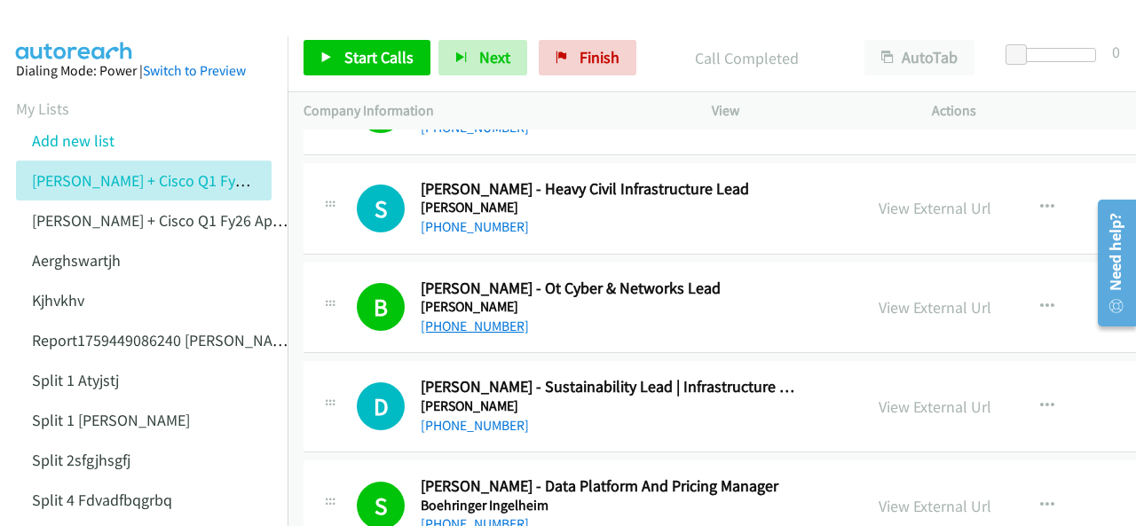
click at [456, 318] on link "[PHONE_NUMBER]" at bounding box center [475, 326] width 108 height 17
click at [49, 30] on img at bounding box center [74, 31] width 133 height 62
click at [57, 36] on aside "Dialing Mode: Power | Switch to Preview My Lists Add new list [PERSON_NAME] + C…" at bounding box center [144, 448] width 288 height 824
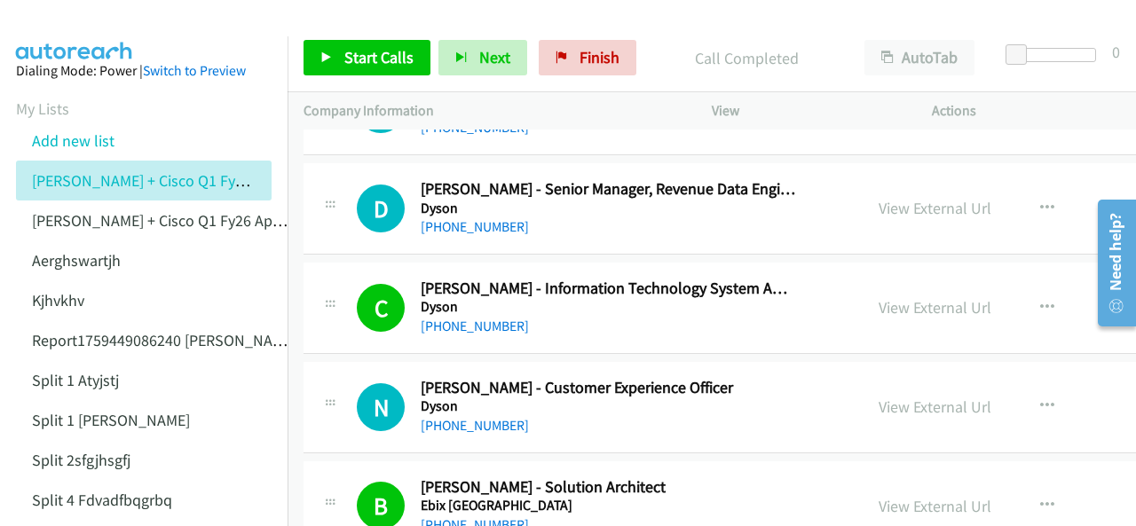
scroll to position [9229, 0]
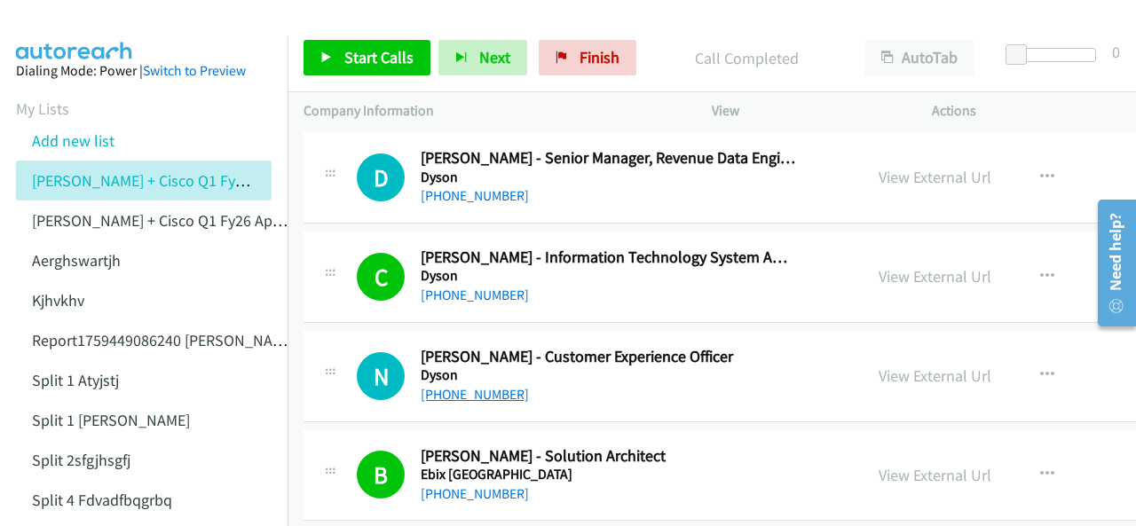
click at [446, 386] on link "[PHONE_NUMBER]" at bounding box center [475, 394] width 108 height 17
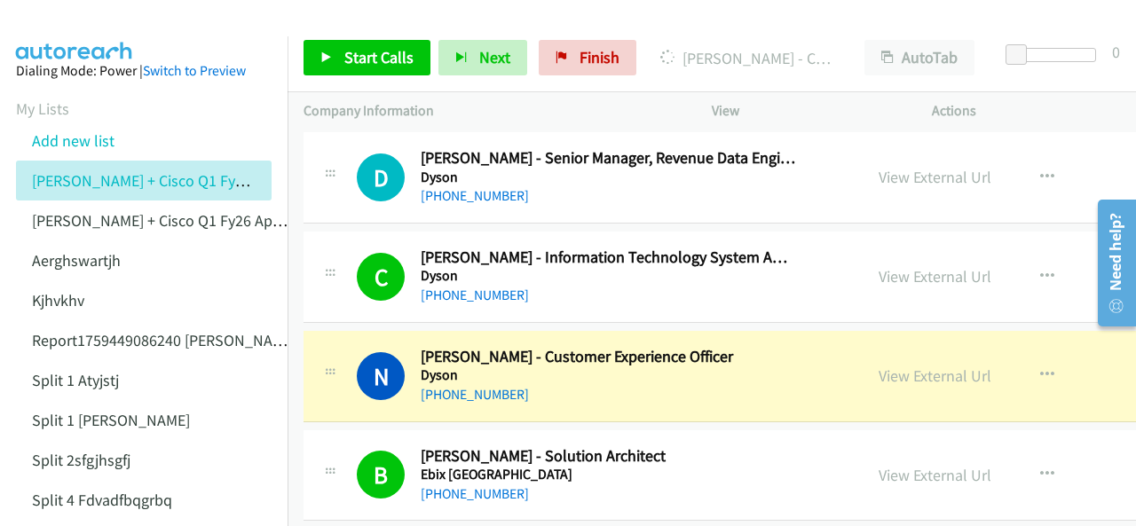
click at [82, 26] on img at bounding box center [74, 31] width 133 height 62
click at [94, 24] on img at bounding box center [74, 31] width 133 height 62
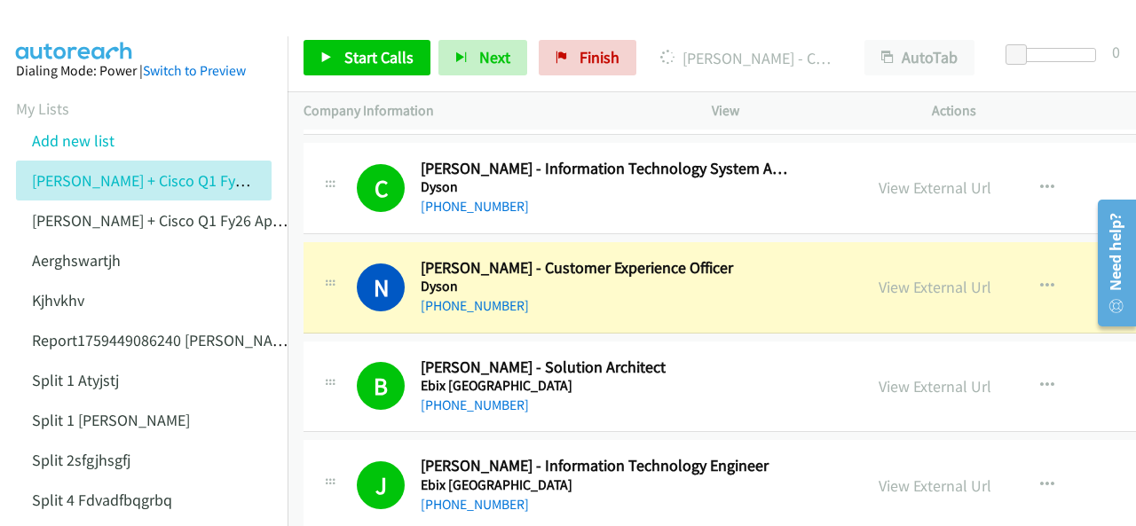
drag, startPoint x: 461, startPoint y: 375, endPoint x: 568, endPoint y: 322, distance: 119.1
click at [82, 29] on img at bounding box center [74, 31] width 133 height 62
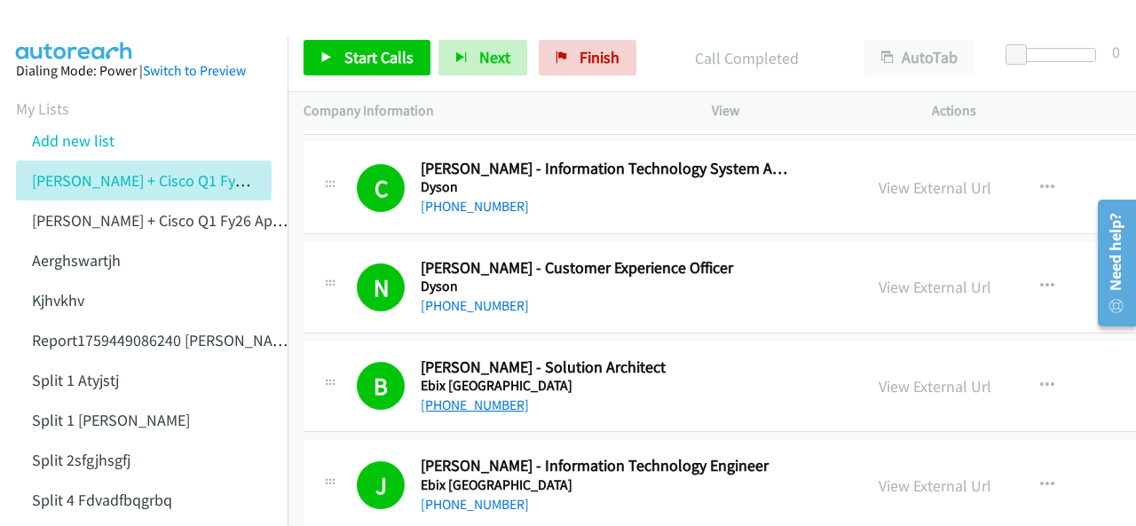
click at [477, 397] on link "[PHONE_NUMBER]" at bounding box center [475, 405] width 108 height 17
click at [50, 31] on img at bounding box center [74, 31] width 133 height 62
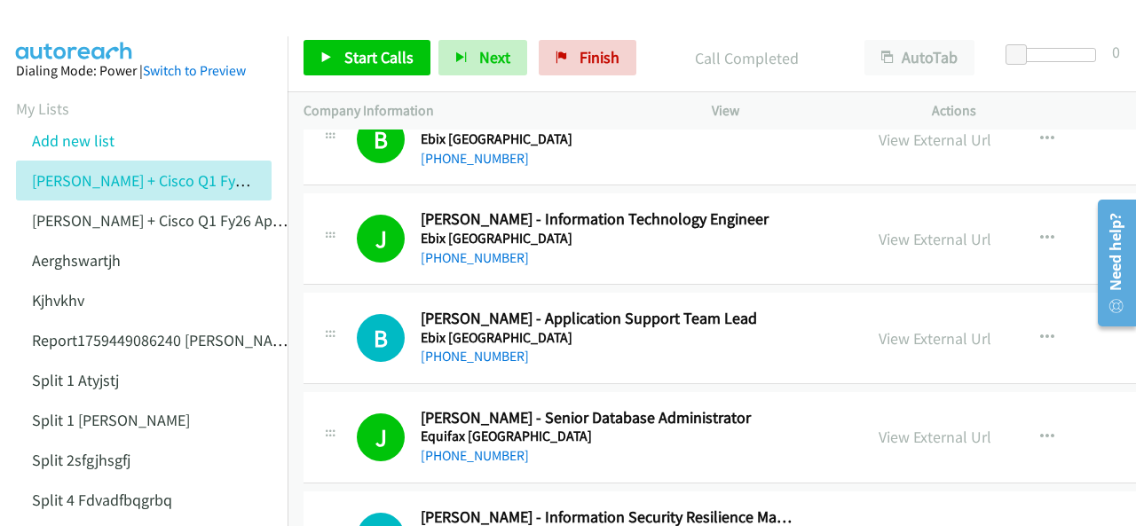
scroll to position [9584, 0]
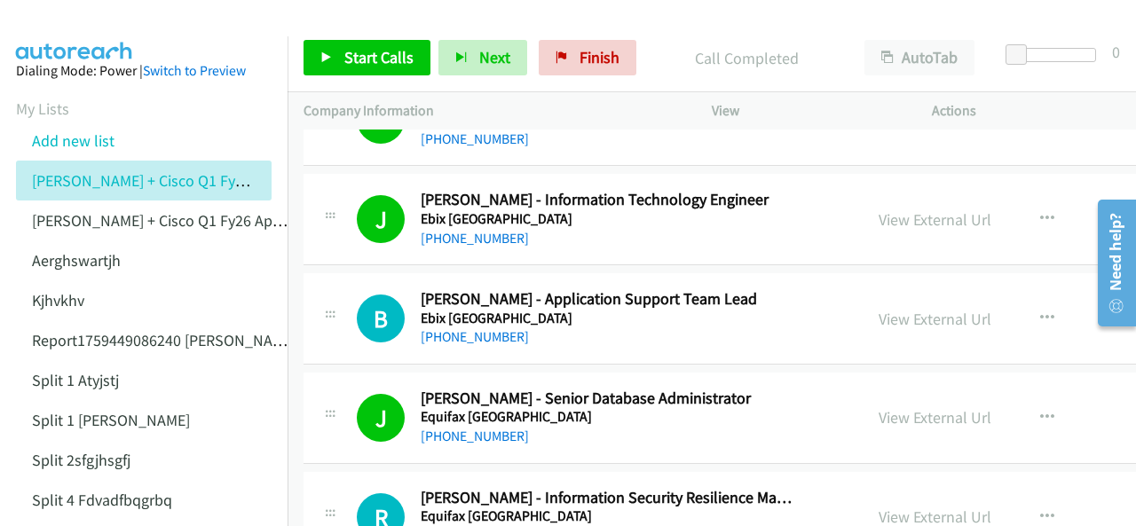
drag, startPoint x: 446, startPoint y: 309, endPoint x: 444, endPoint y: 327, distance: 18.8
click at [471, 328] on link "[PHONE_NUMBER]" at bounding box center [475, 336] width 108 height 17
click at [66, 13] on img at bounding box center [74, 31] width 133 height 62
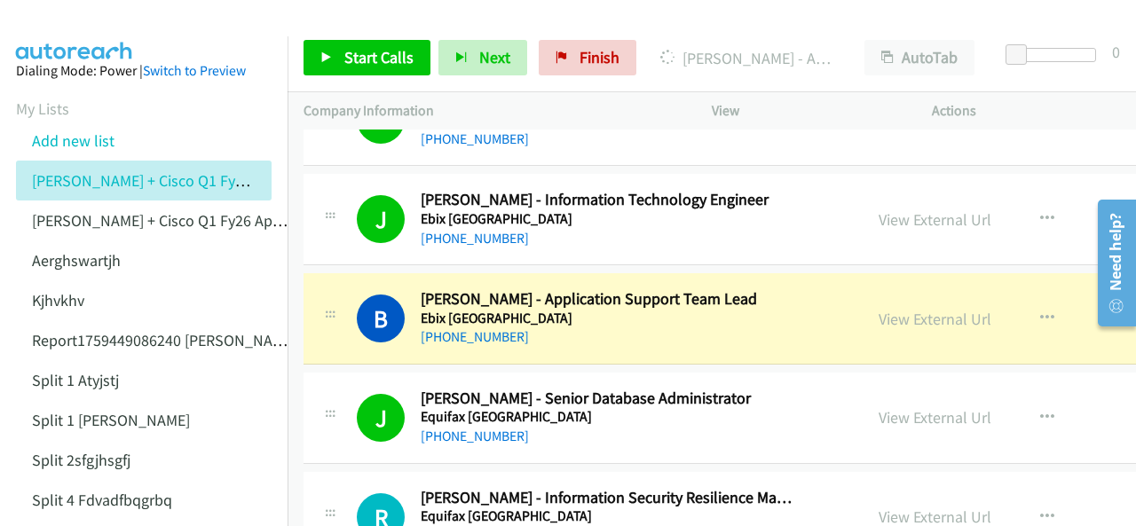
drag, startPoint x: 89, startPoint y: 18, endPoint x: 107, endPoint y: 34, distance: 24.5
click at [89, 18] on img at bounding box center [74, 31] width 133 height 62
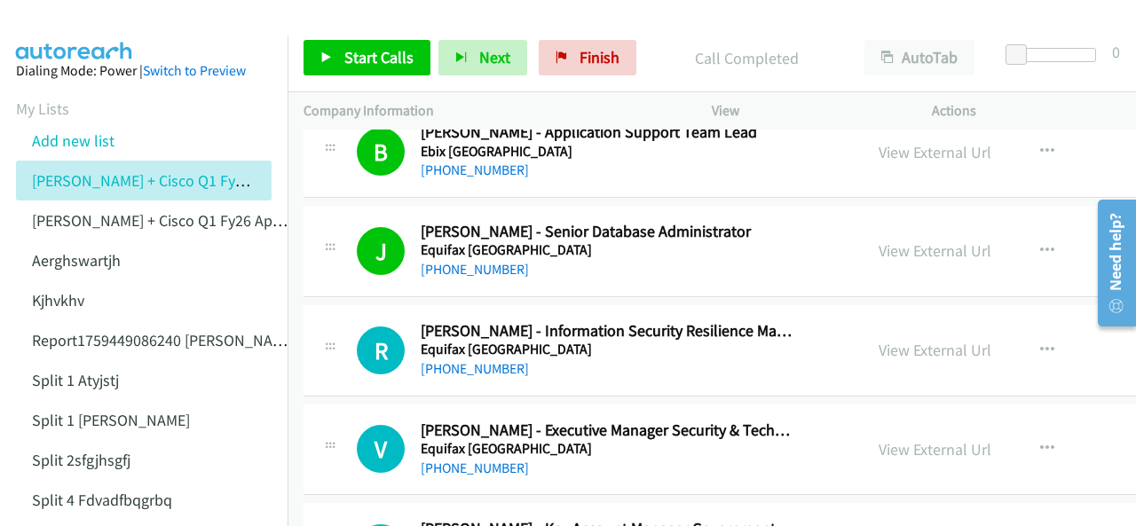
scroll to position [9762, 0]
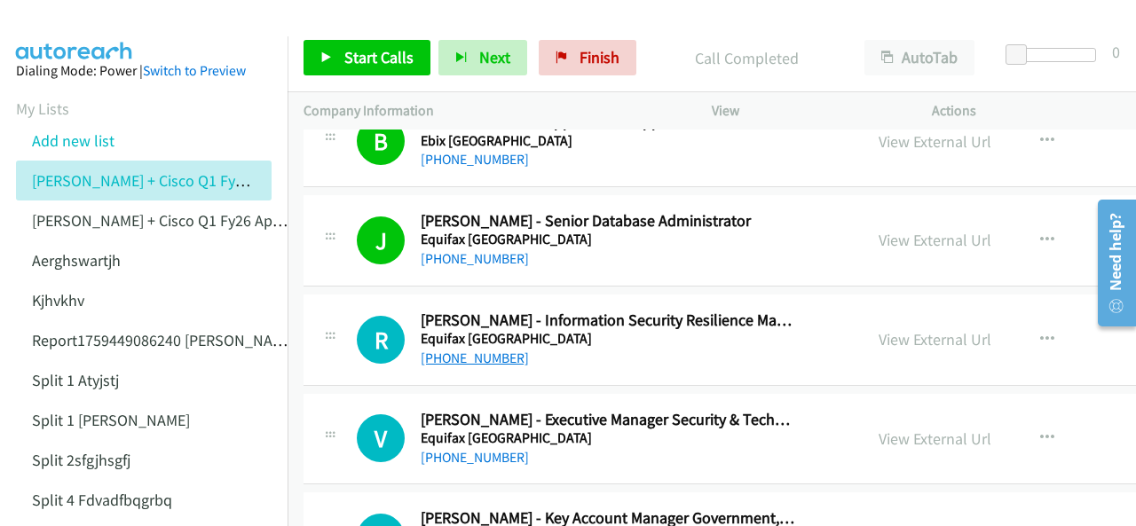
click at [461, 350] on link "[PHONE_NUMBER]" at bounding box center [475, 358] width 108 height 17
click at [78, 29] on img at bounding box center [74, 31] width 133 height 62
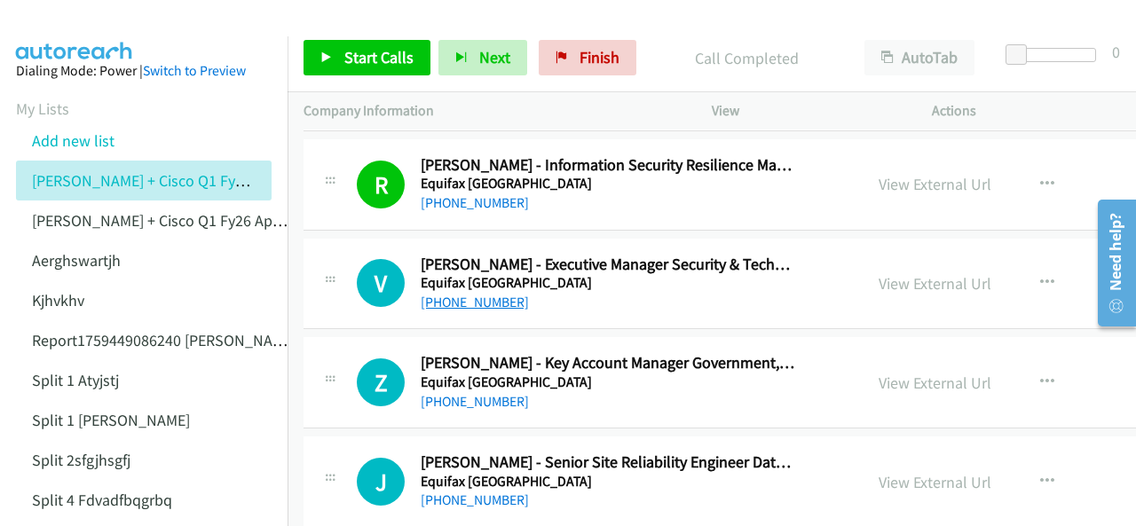
scroll to position [9939, 0]
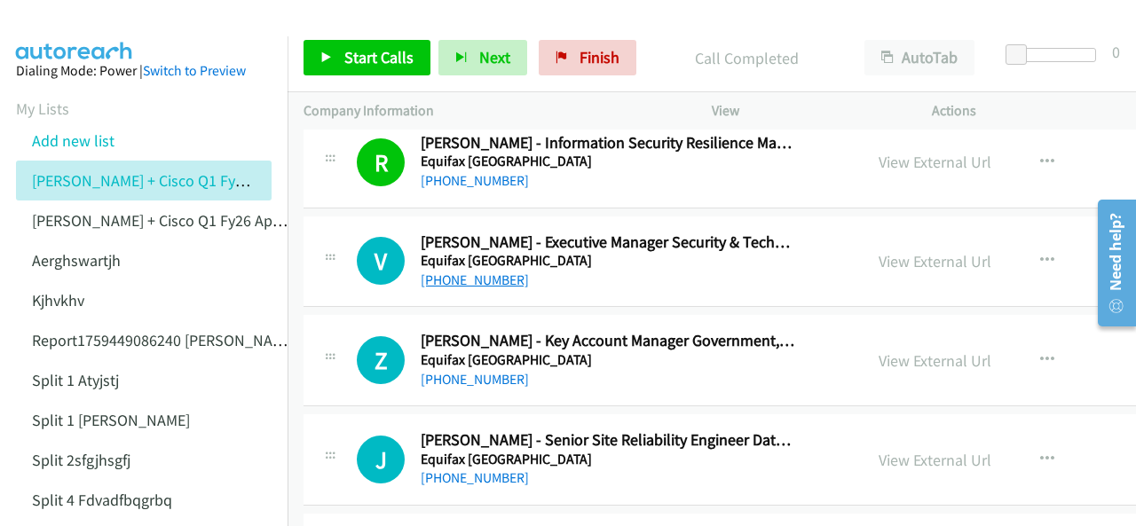
click at [470, 272] on link "[PHONE_NUMBER]" at bounding box center [475, 280] width 108 height 17
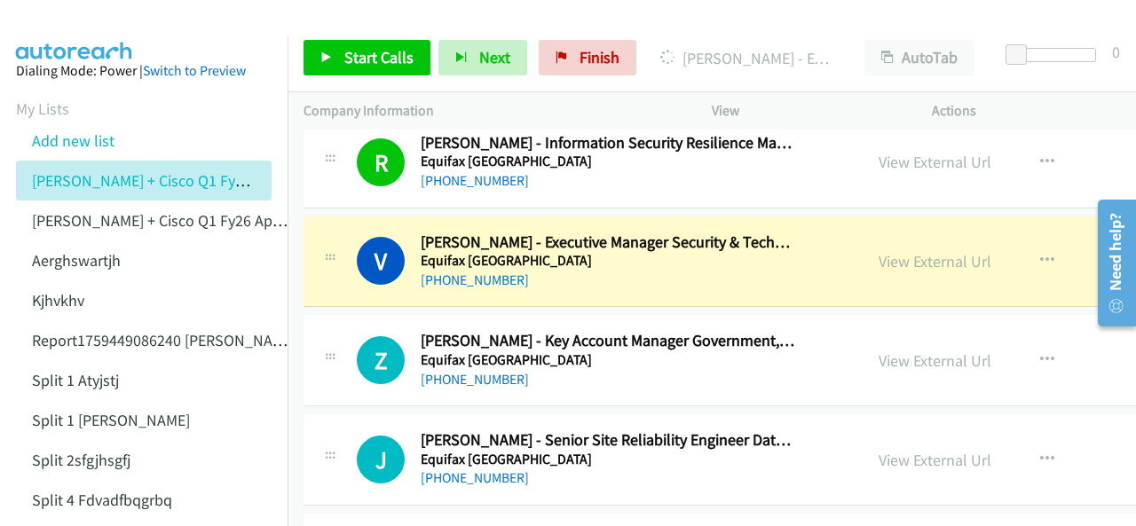
click at [91, 22] on img at bounding box center [74, 31] width 133 height 62
click at [71, 20] on img at bounding box center [74, 31] width 133 height 62
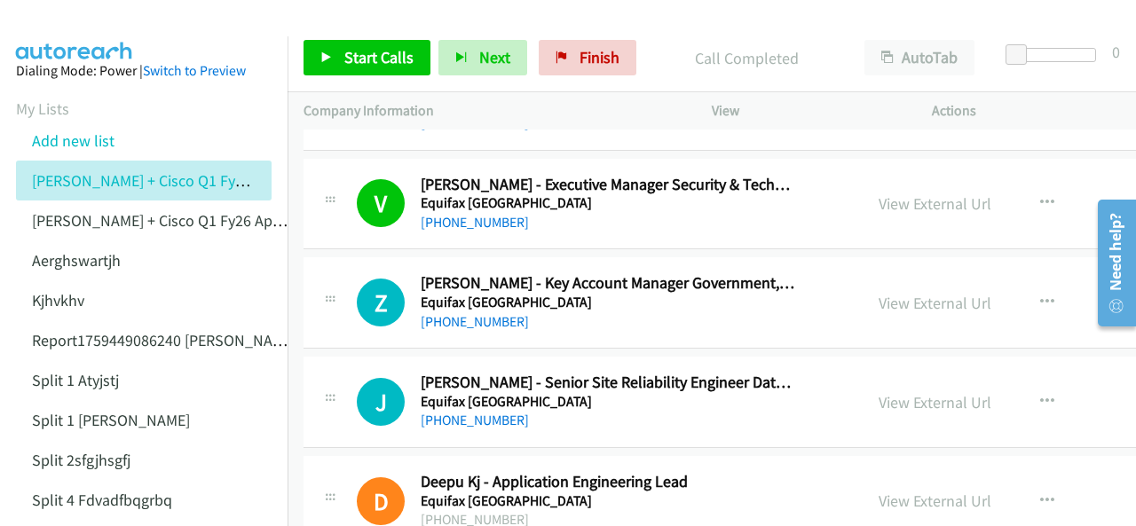
scroll to position [10028, 0]
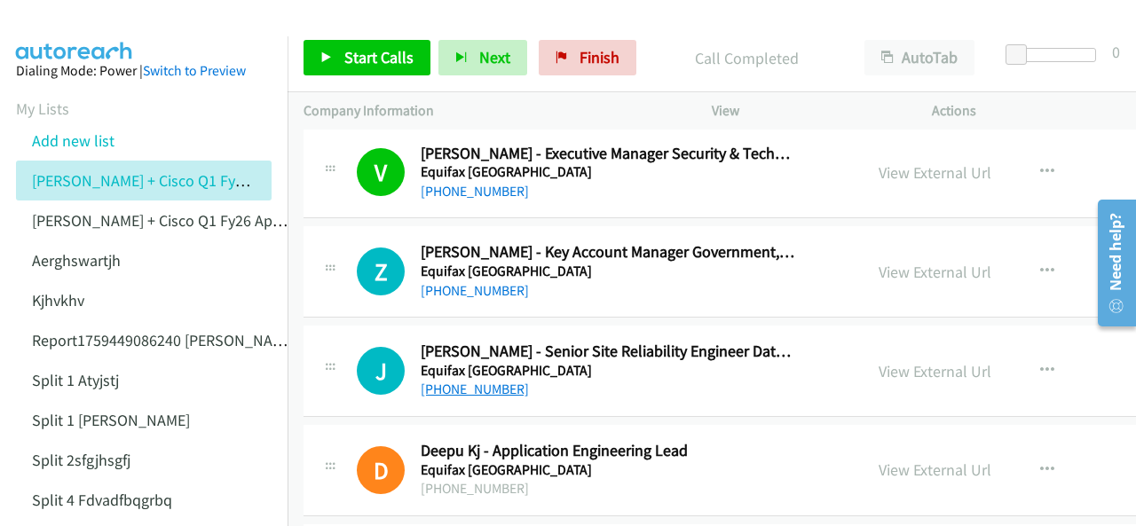
click at [453, 381] on link "[PHONE_NUMBER]" at bounding box center [475, 389] width 108 height 17
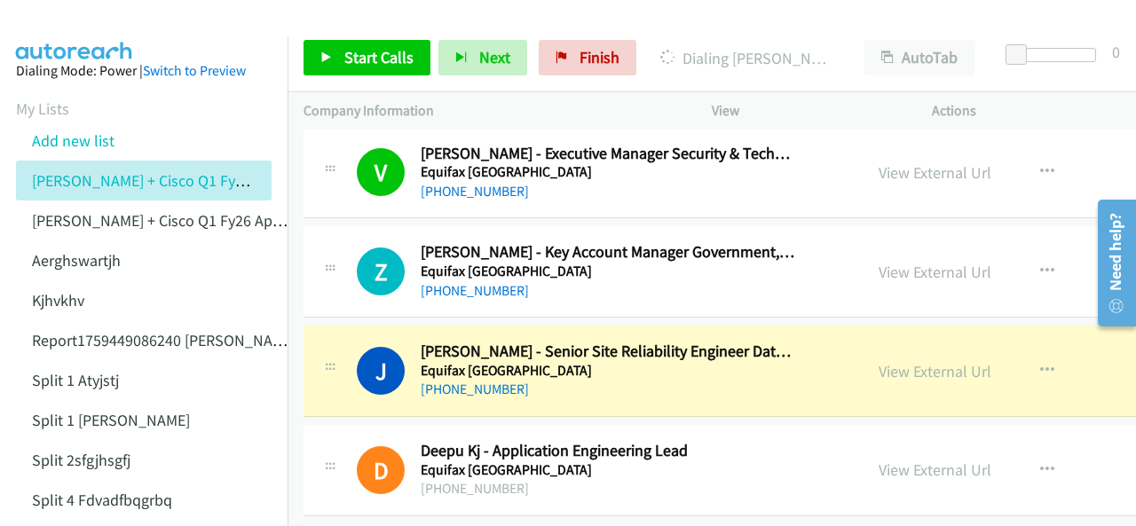
drag, startPoint x: 83, startPoint y: 24, endPoint x: 91, endPoint y: 33, distance: 11.4
click at [83, 24] on img at bounding box center [74, 31] width 133 height 62
click at [79, 50] on aside "Dialing Mode: Power | Switch to Preview My Lists Add new list [PERSON_NAME] + C…" at bounding box center [144, 448] width 288 height 824
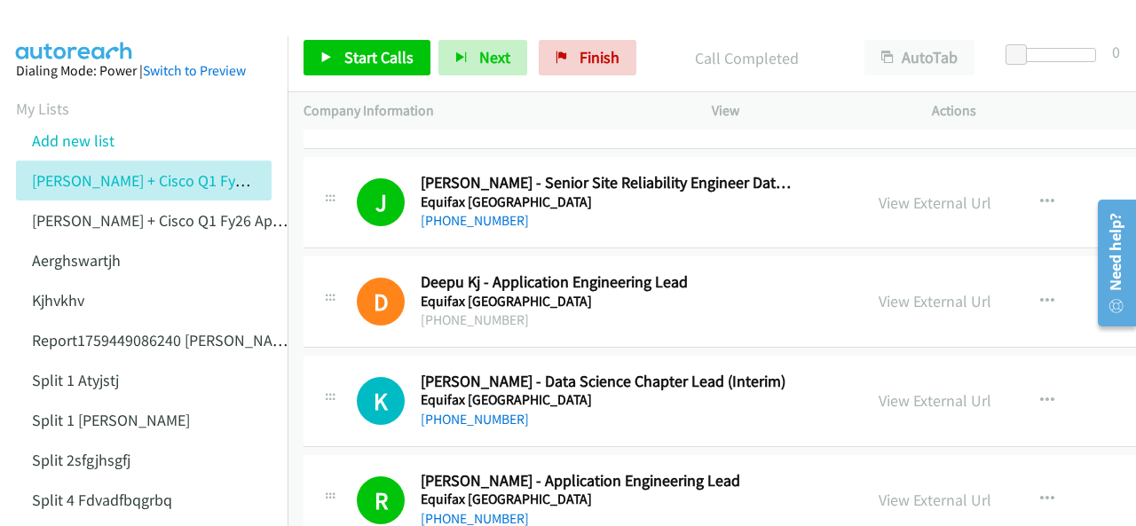
scroll to position [10206, 0]
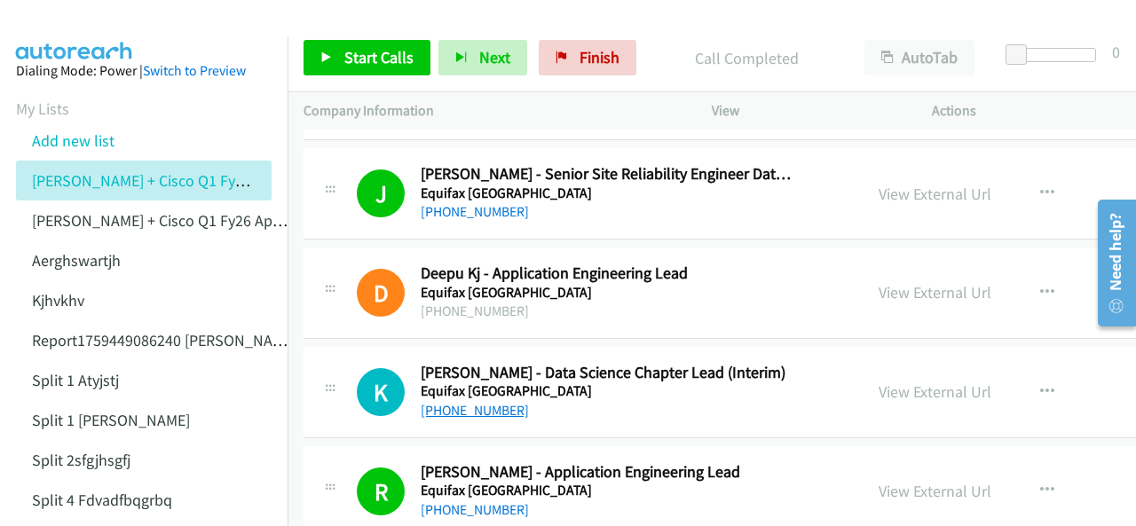
click at [463, 402] on link "[PHONE_NUMBER]" at bounding box center [475, 410] width 108 height 17
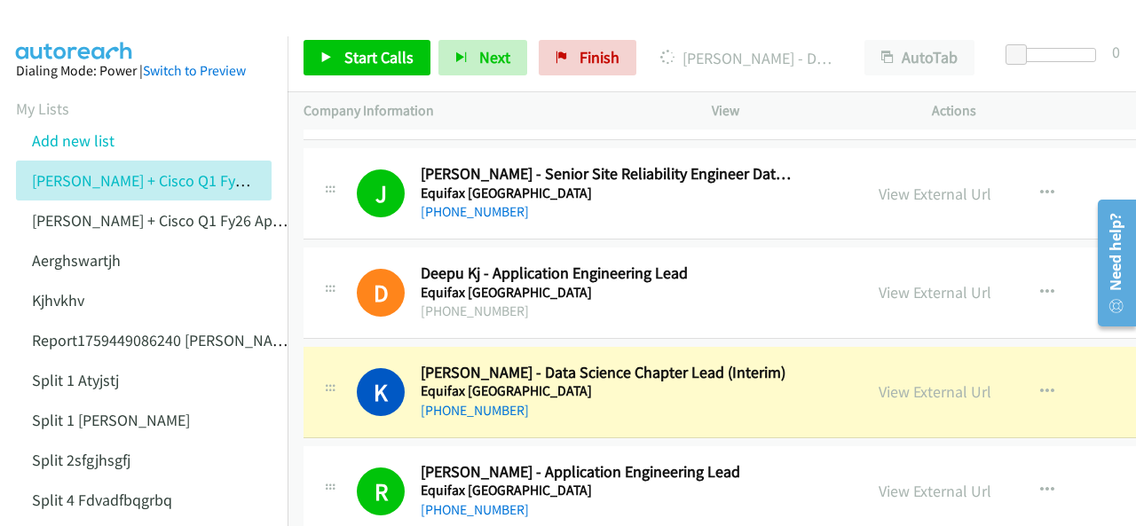
click at [70, 20] on img at bounding box center [74, 31] width 133 height 62
click at [67, 28] on img at bounding box center [74, 31] width 133 height 62
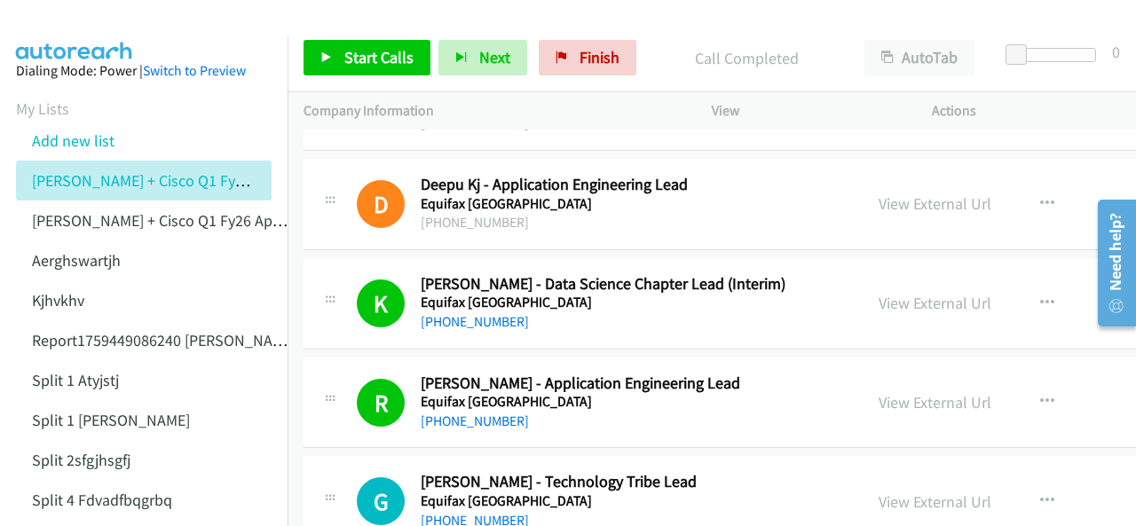
scroll to position [10383, 0]
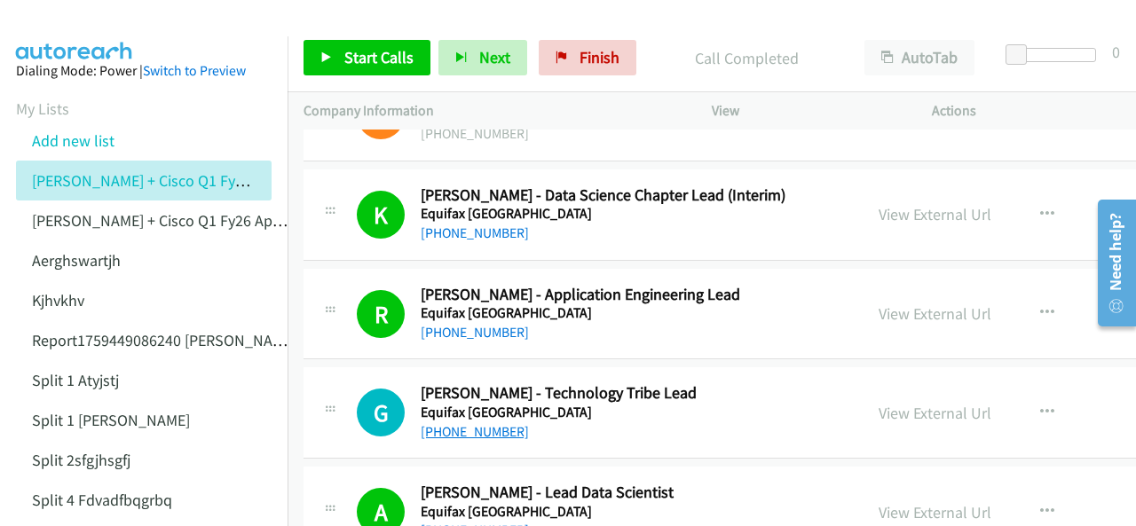
click at [460, 423] on link "[PHONE_NUMBER]" at bounding box center [475, 431] width 108 height 17
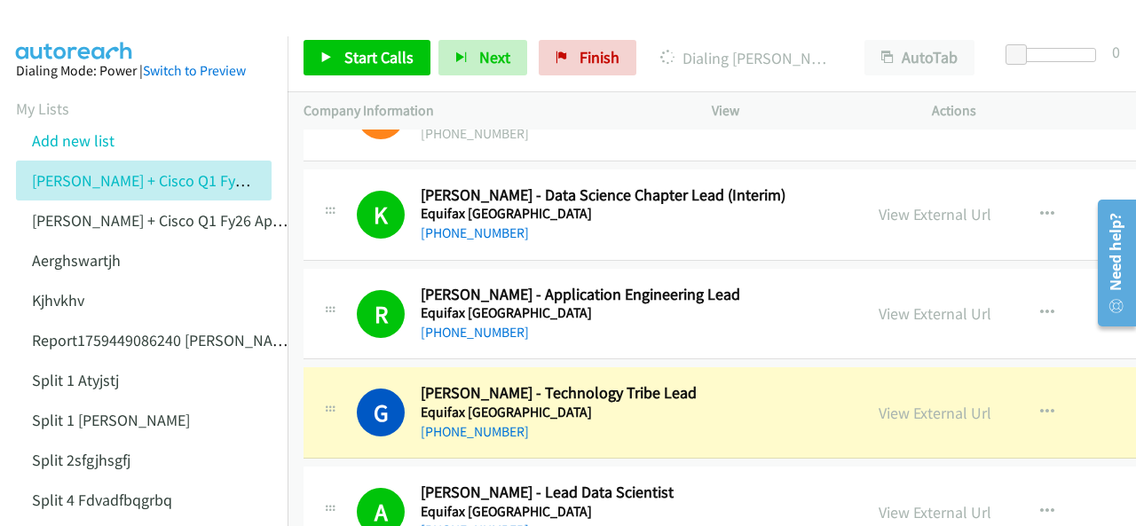
drag, startPoint x: 96, startPoint y: 35, endPoint x: 105, endPoint y: 33, distance: 9.1
click at [96, 35] on img at bounding box center [74, 31] width 133 height 62
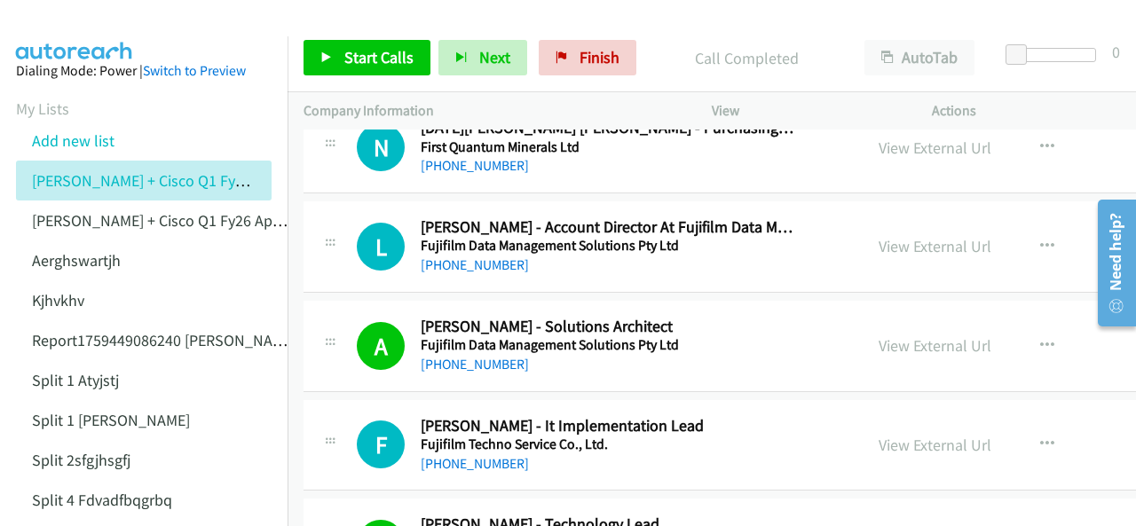
scroll to position [11359, 0]
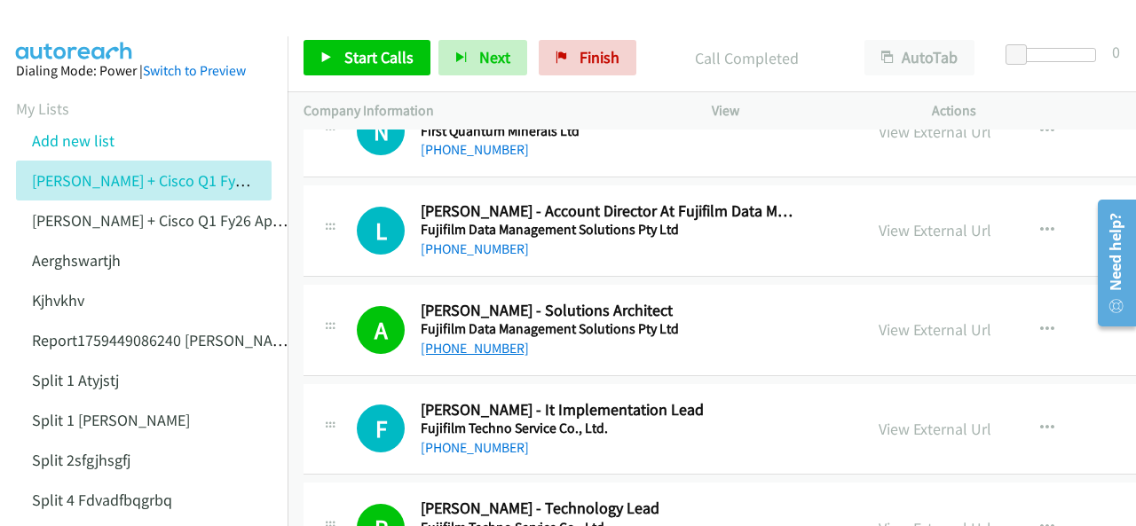
click at [460, 340] on link "[PHONE_NUMBER]" at bounding box center [475, 348] width 108 height 17
click at [101, 31] on img at bounding box center [74, 31] width 133 height 62
click at [80, 25] on img at bounding box center [74, 31] width 133 height 62
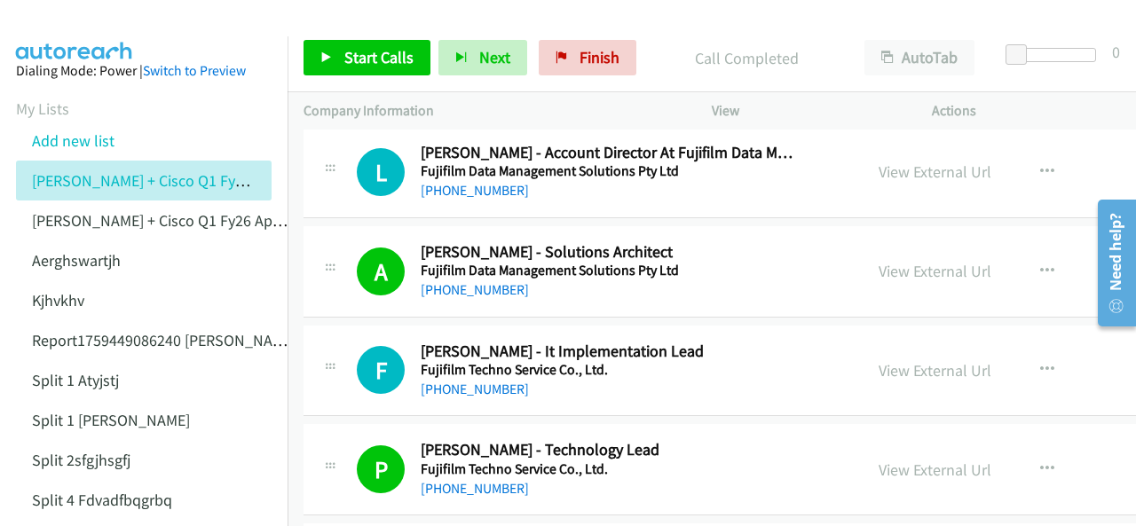
scroll to position [11448, 0]
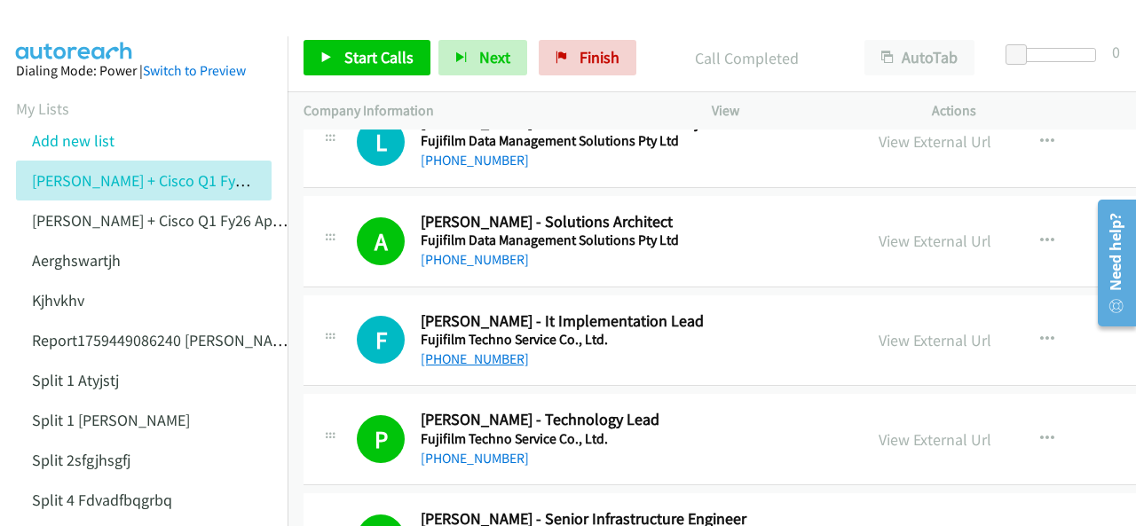
click at [474, 351] on link "[PHONE_NUMBER]" at bounding box center [475, 359] width 108 height 17
click at [38, 26] on img at bounding box center [74, 31] width 133 height 62
click at [82, 33] on img at bounding box center [74, 31] width 133 height 62
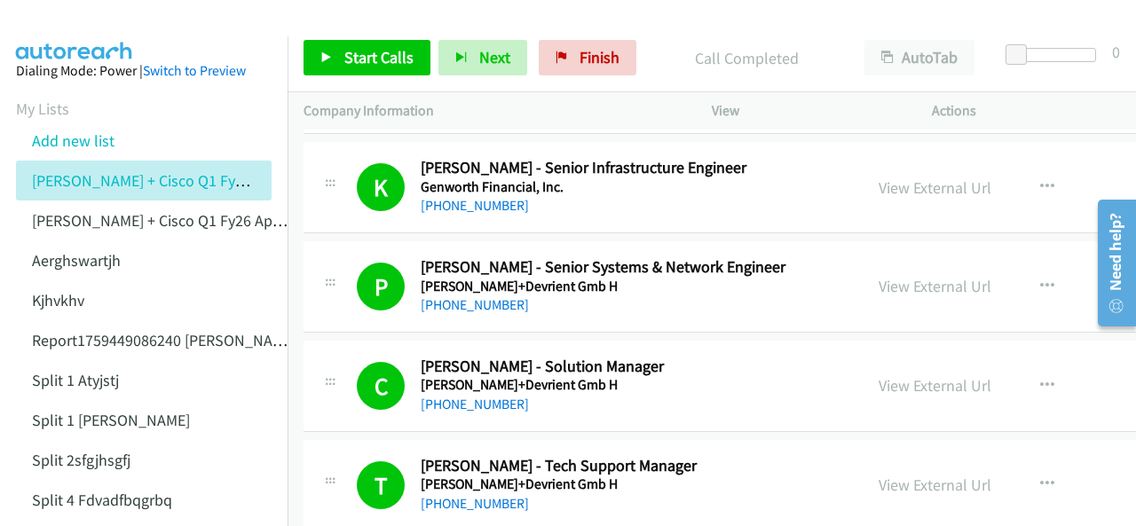
scroll to position [11803, 0]
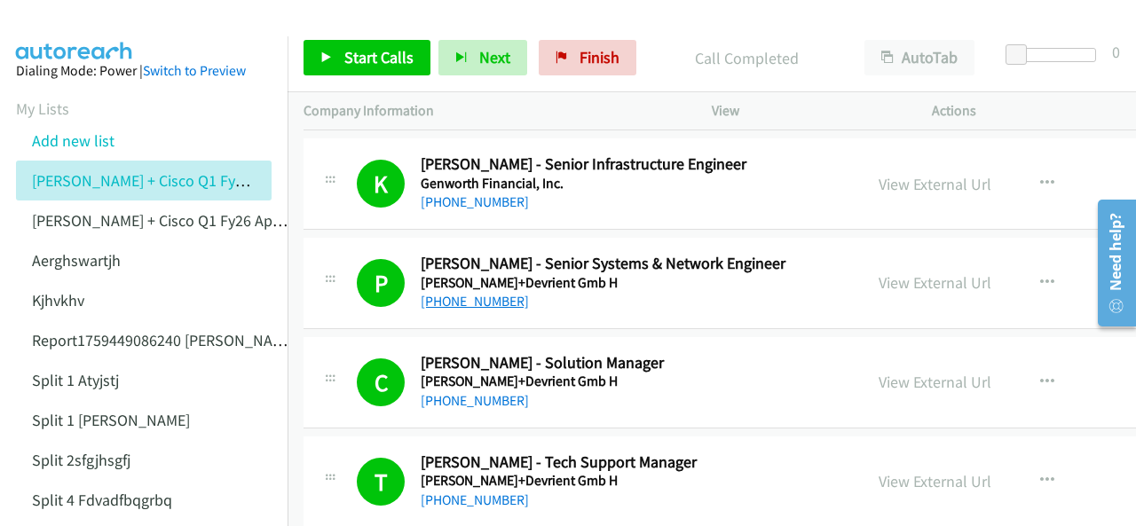
click at [444, 293] on link "[PHONE_NUMBER]" at bounding box center [475, 301] width 108 height 17
click at [64, 41] on aside "Dialing Mode: Power | Switch to Preview My Lists Add new list [PERSON_NAME] + C…" at bounding box center [144, 448] width 288 height 824
click at [43, 29] on img at bounding box center [74, 31] width 133 height 62
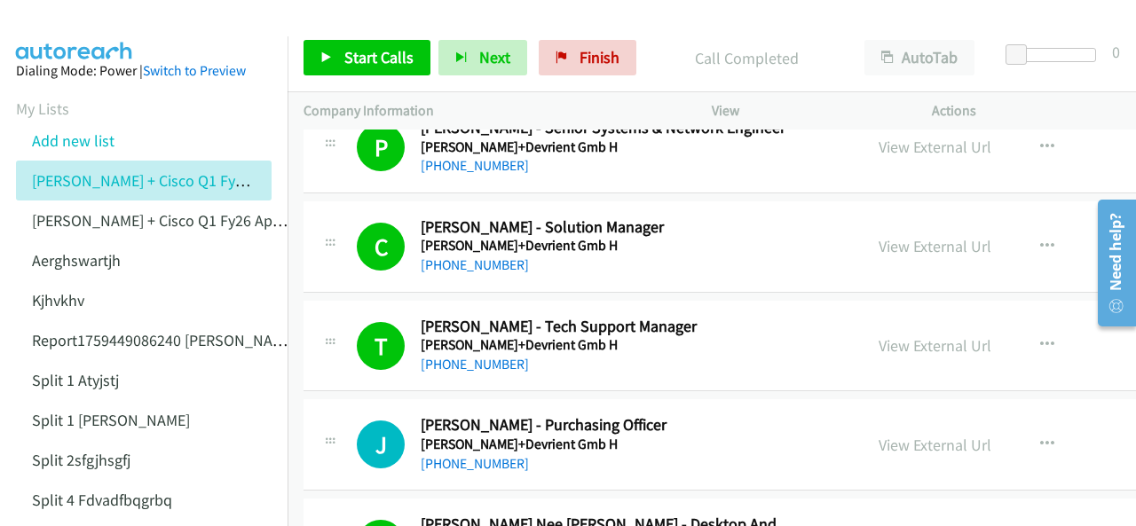
scroll to position [11980, 0]
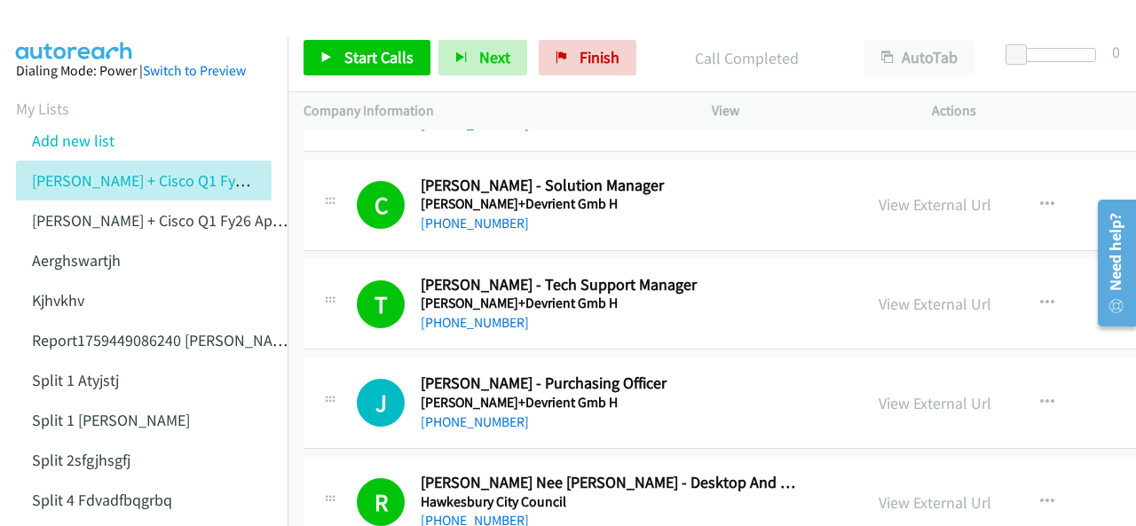
click at [86, 28] on img at bounding box center [74, 31] width 133 height 62
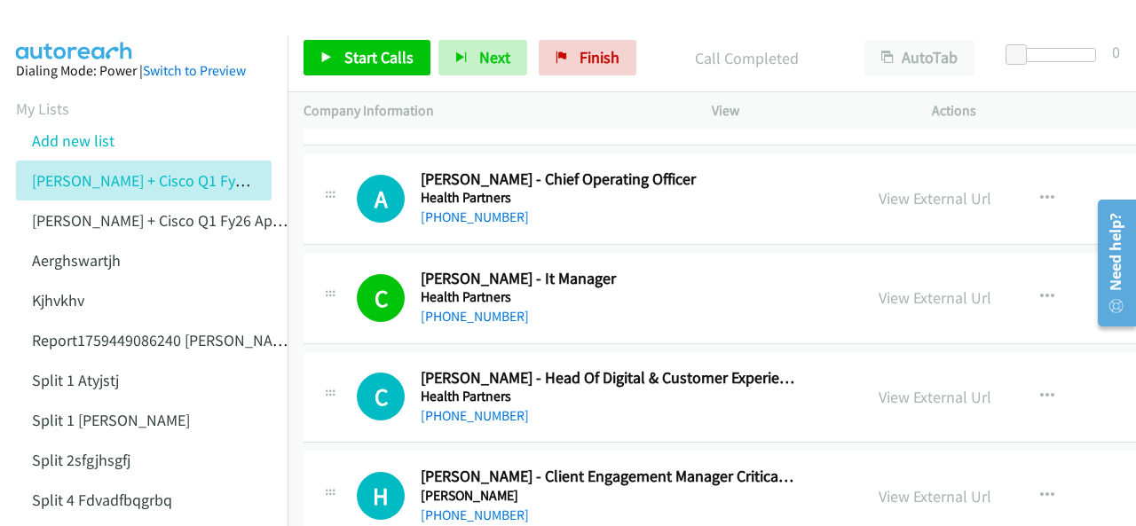
scroll to position [12513, 0]
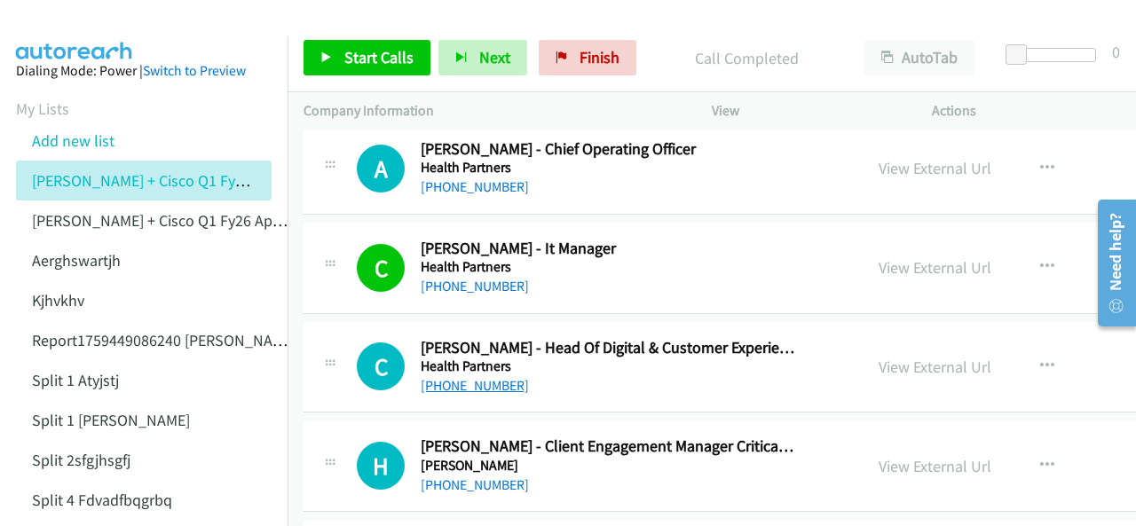
click at [469, 377] on link "[PHONE_NUMBER]" at bounding box center [475, 385] width 108 height 17
click at [83, 28] on img at bounding box center [74, 31] width 133 height 62
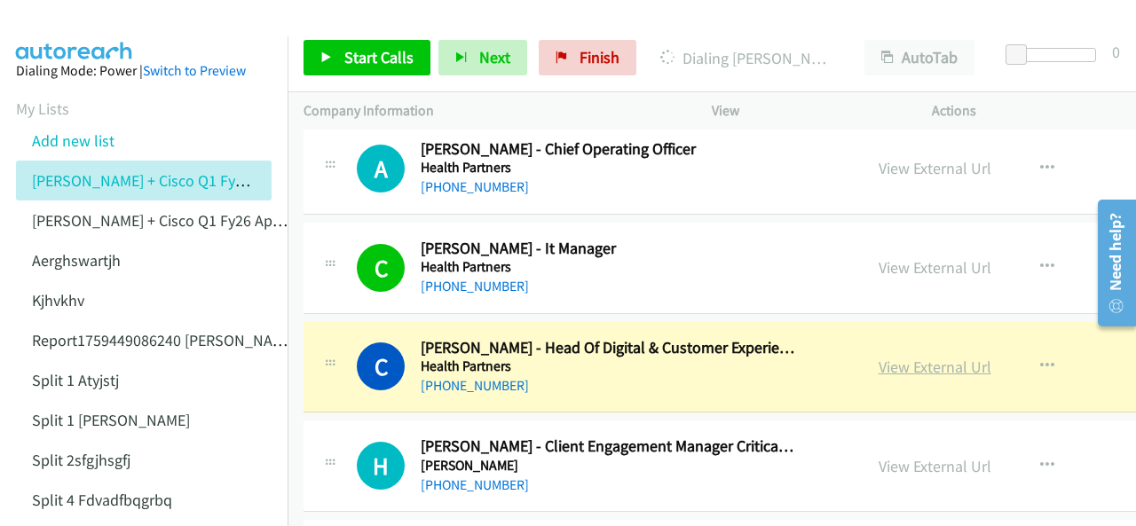
click at [879, 357] on link "View External Url" at bounding box center [935, 367] width 113 height 20
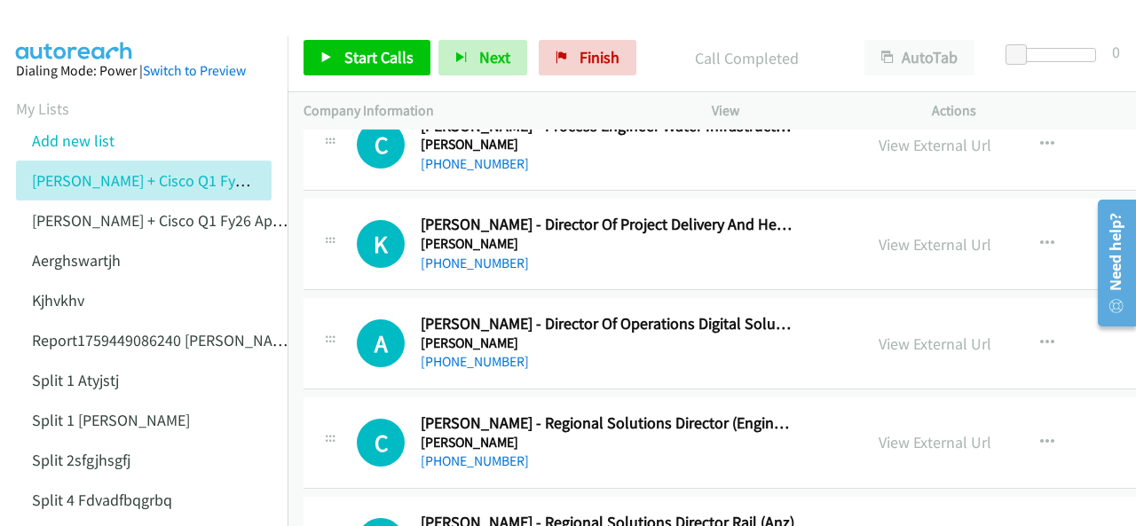
scroll to position [14820, 0]
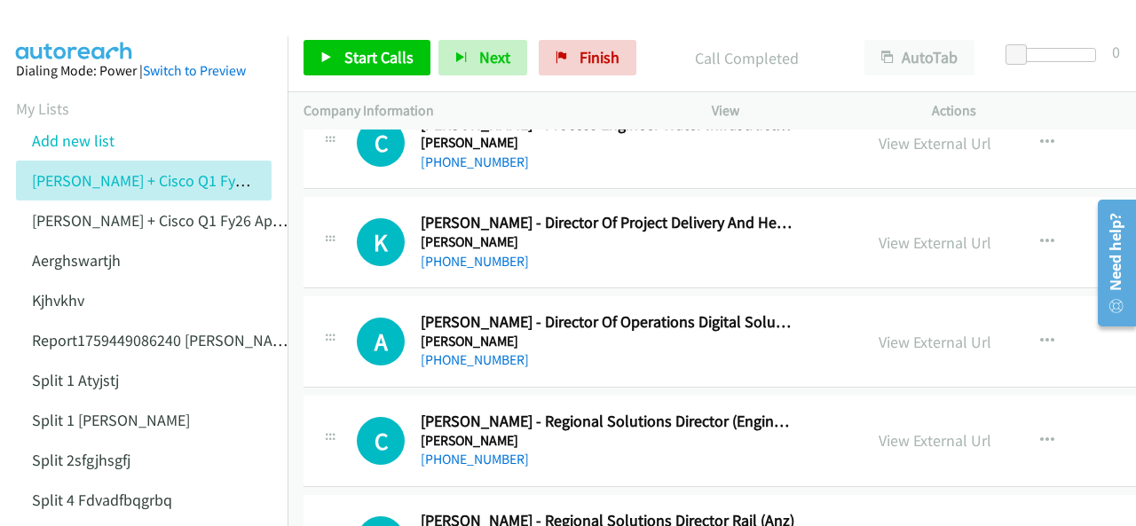
click at [48, 22] on img at bounding box center [74, 31] width 133 height 62
click at [67, 28] on img at bounding box center [74, 31] width 133 height 62
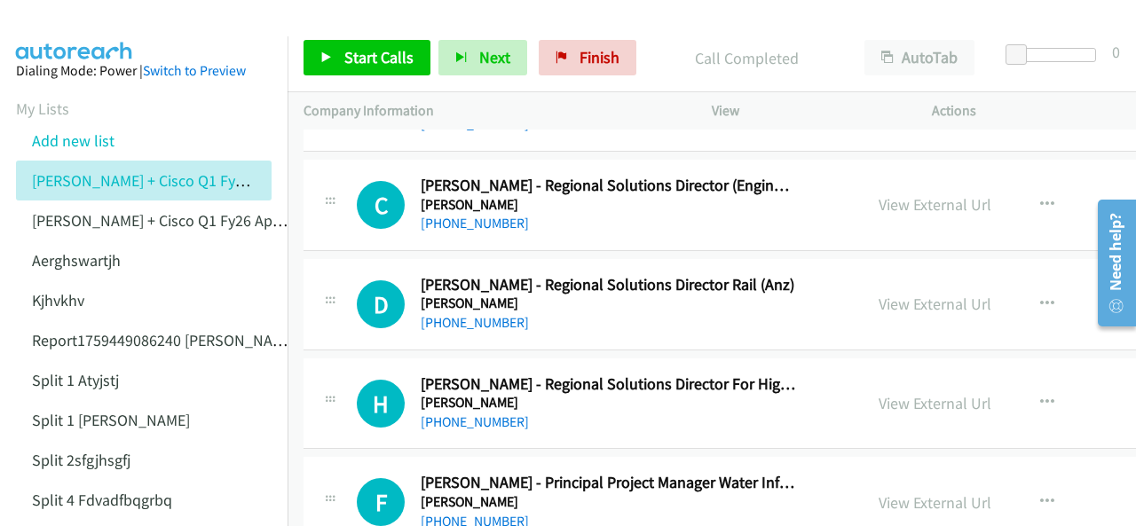
scroll to position [15087, 0]
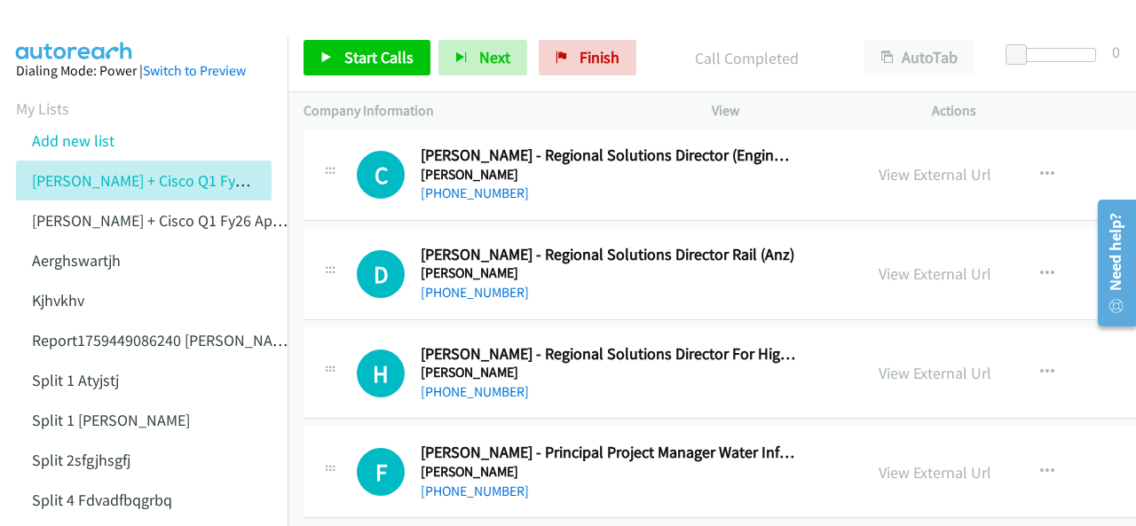
click at [92, 38] on aside "Dialing Mode: Power | Switch to Preview My Lists Add new list [PERSON_NAME] + C…" at bounding box center [144, 448] width 288 height 824
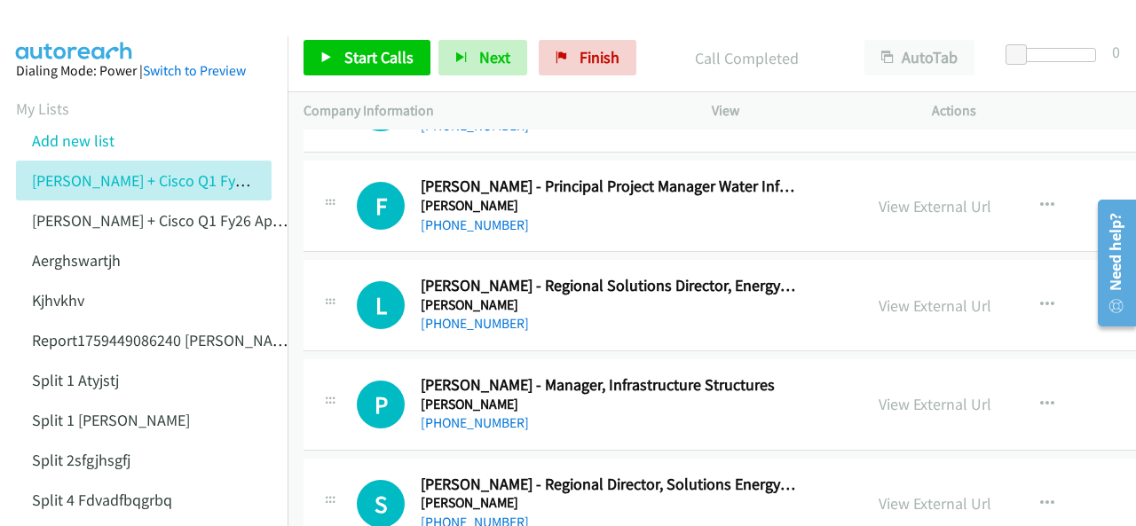
scroll to position [15441, 0]
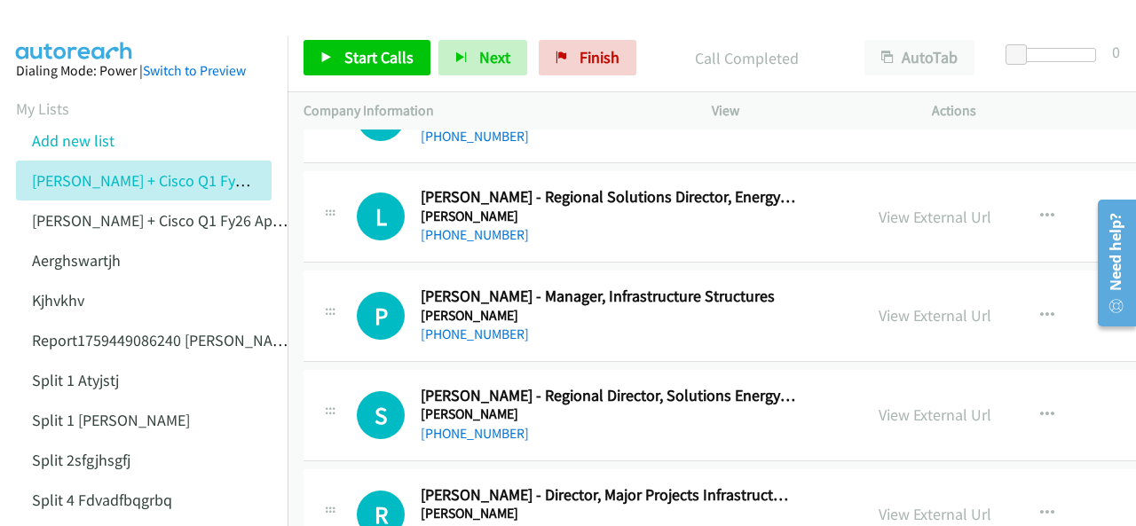
click at [55, 25] on img at bounding box center [74, 31] width 133 height 62
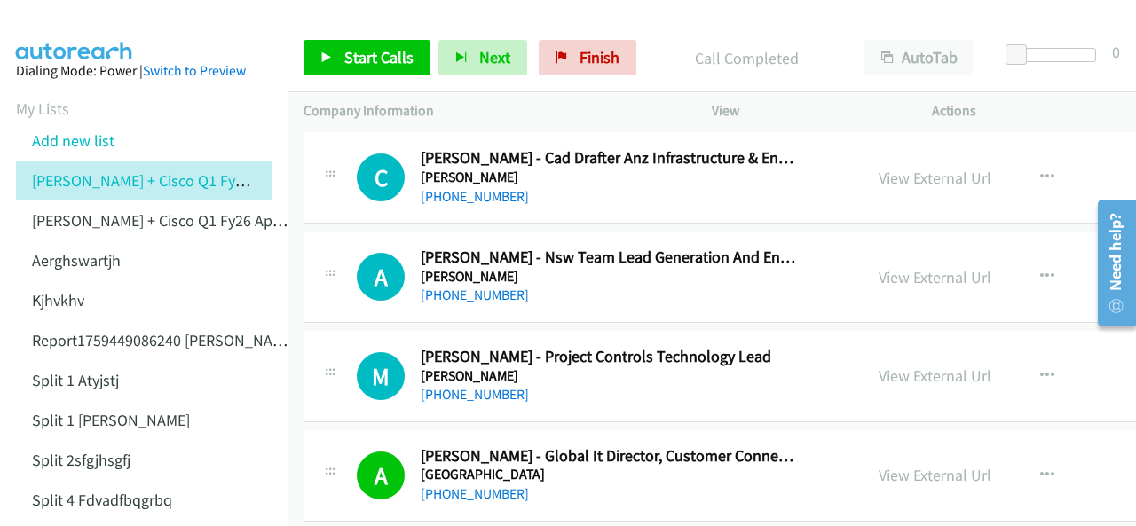
scroll to position [17483, 0]
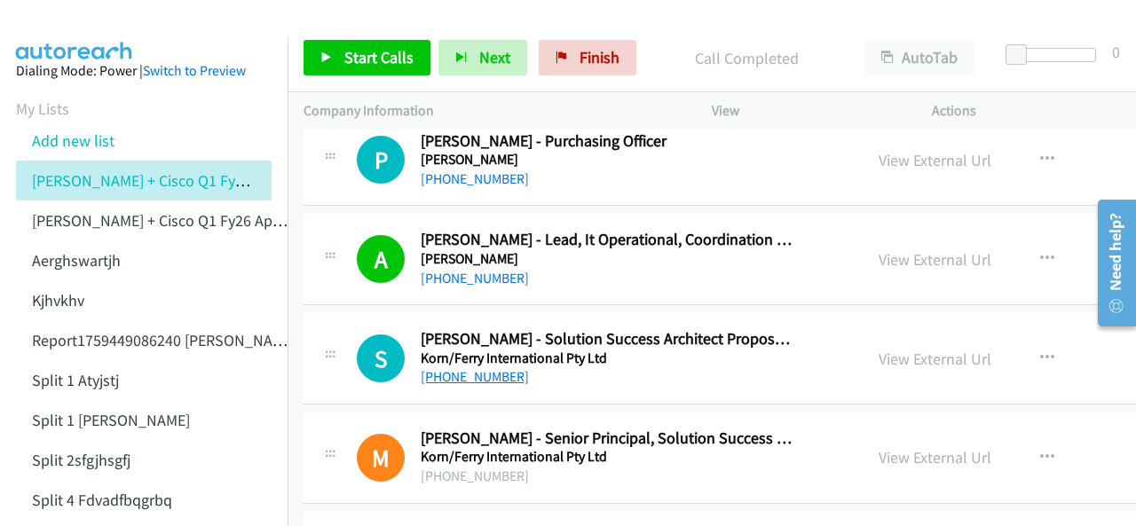
click at [461, 368] on link "[PHONE_NUMBER]" at bounding box center [475, 376] width 108 height 17
click at [85, 23] on img at bounding box center [74, 31] width 133 height 62
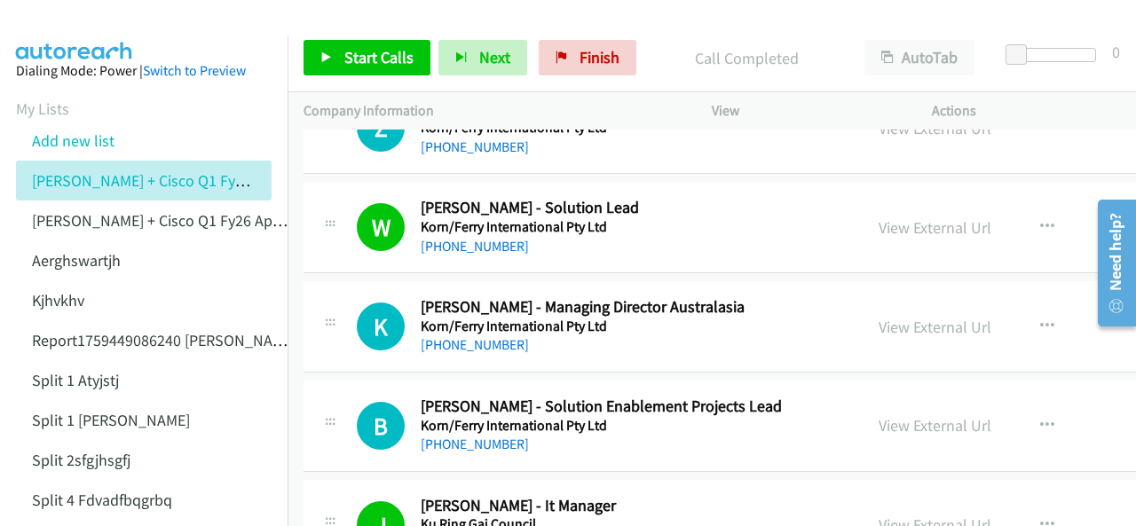
scroll to position [18015, 0]
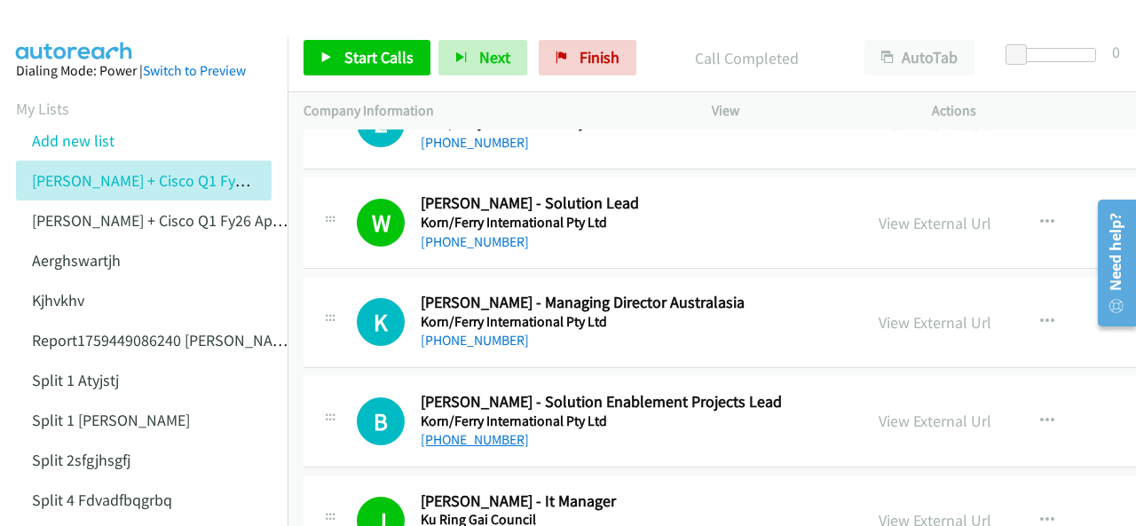
click at [465, 431] on link "[PHONE_NUMBER]" at bounding box center [475, 439] width 108 height 17
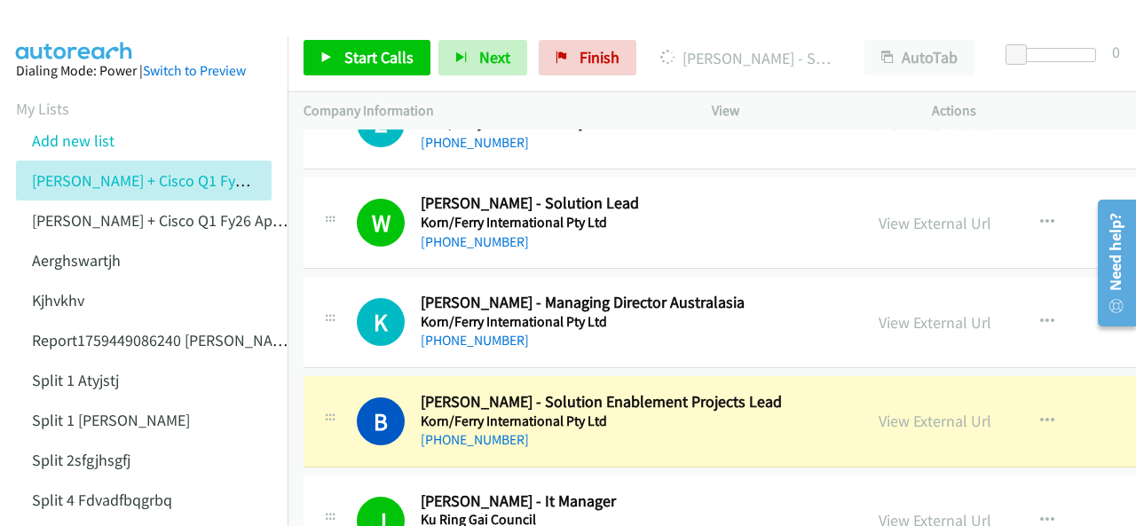
click at [98, 24] on img at bounding box center [74, 31] width 133 height 62
click at [75, 35] on img at bounding box center [74, 31] width 133 height 62
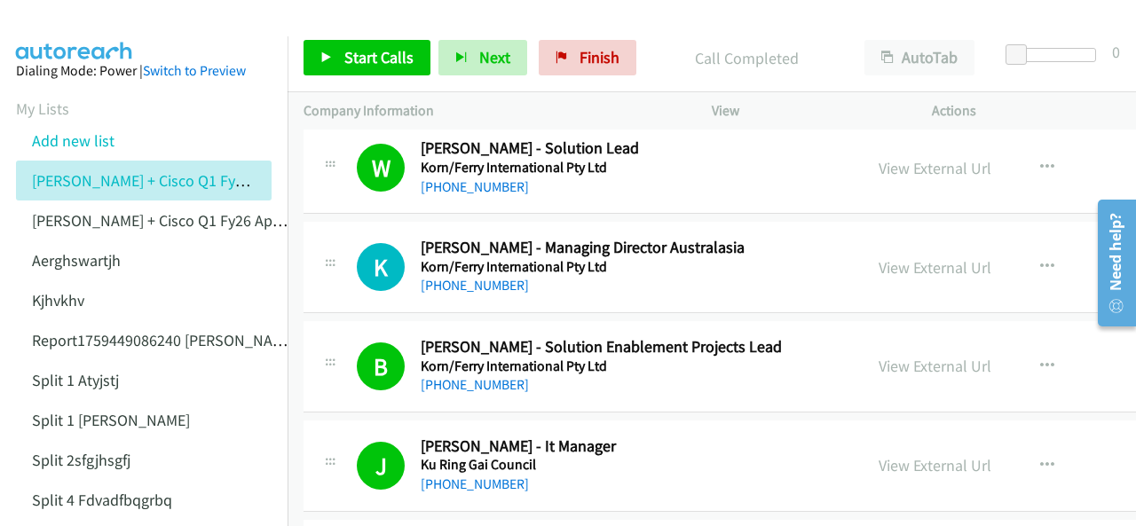
scroll to position [18104, 0]
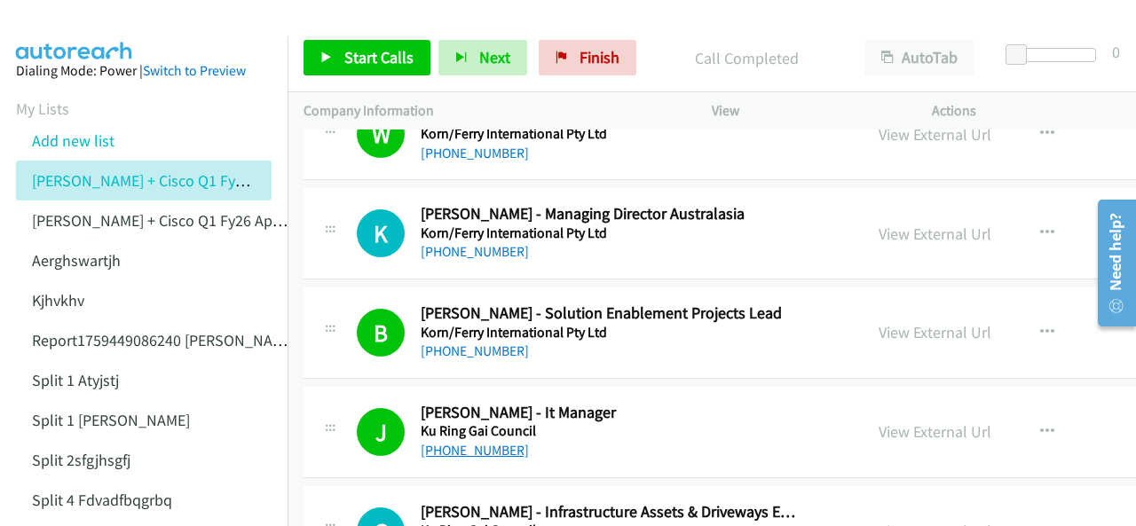
click at [460, 442] on link "[PHONE_NUMBER]" at bounding box center [475, 450] width 108 height 17
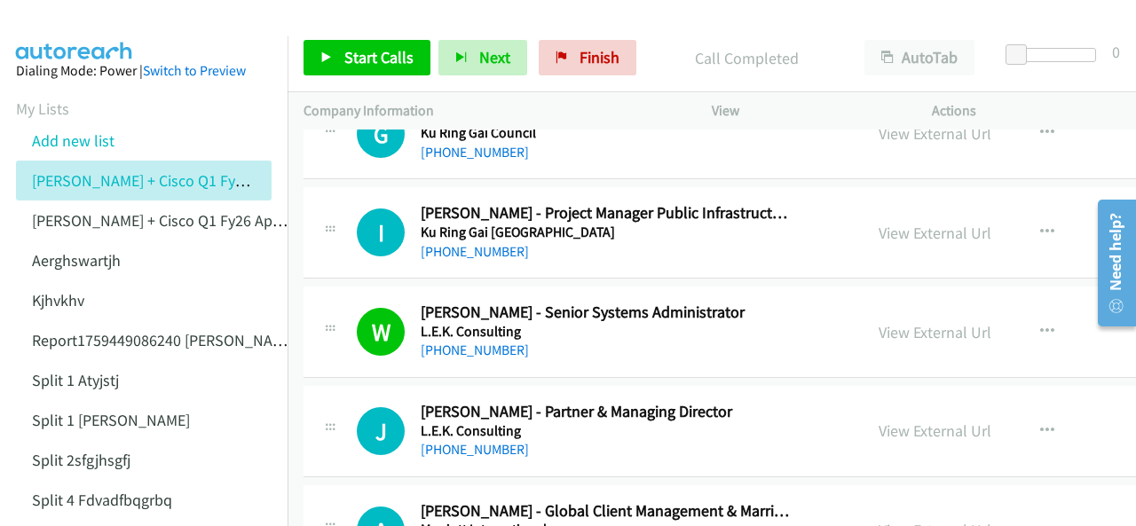
scroll to position [18548, 0]
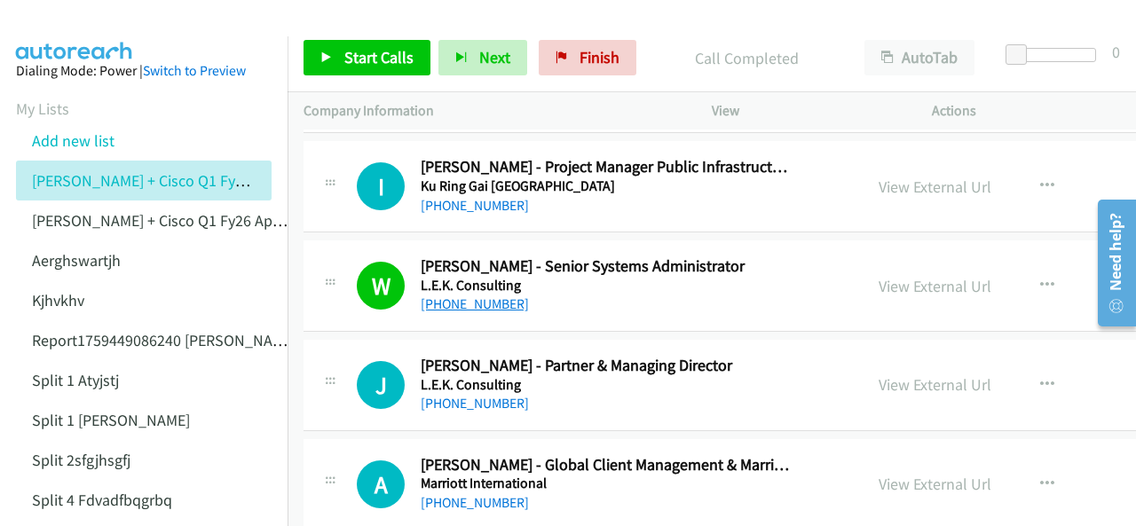
click at [456, 296] on link "[PHONE_NUMBER]" at bounding box center [475, 304] width 108 height 17
click at [92, 31] on img at bounding box center [74, 31] width 133 height 62
click at [688, 164] on div "I Callback Scheduled [PERSON_NAME] - Project Manager Public Infrastructure Capi…" at bounding box center [830, 186] width 1053 height 91
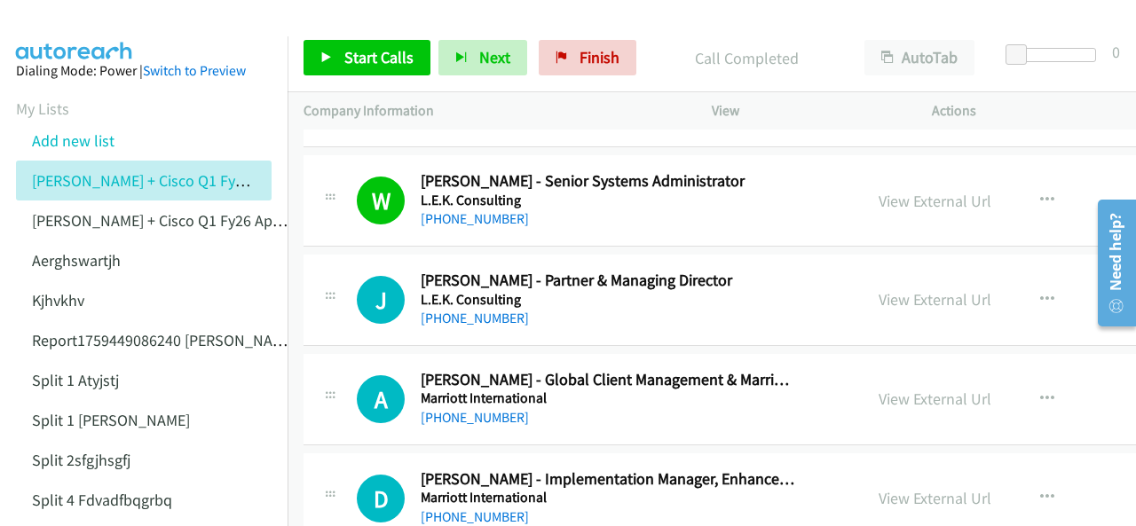
scroll to position [18636, 0]
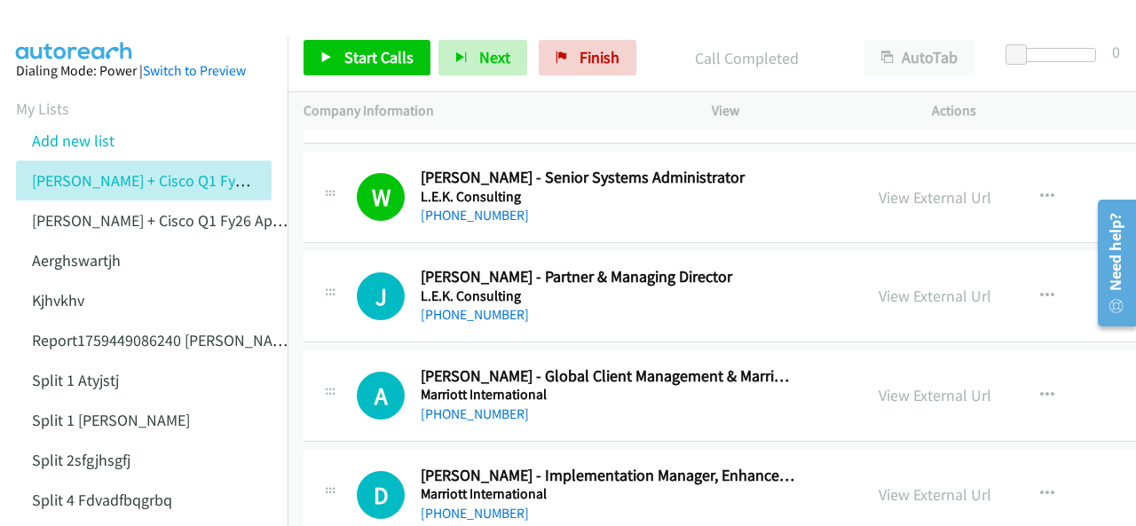
click at [88, 20] on img at bounding box center [74, 31] width 133 height 62
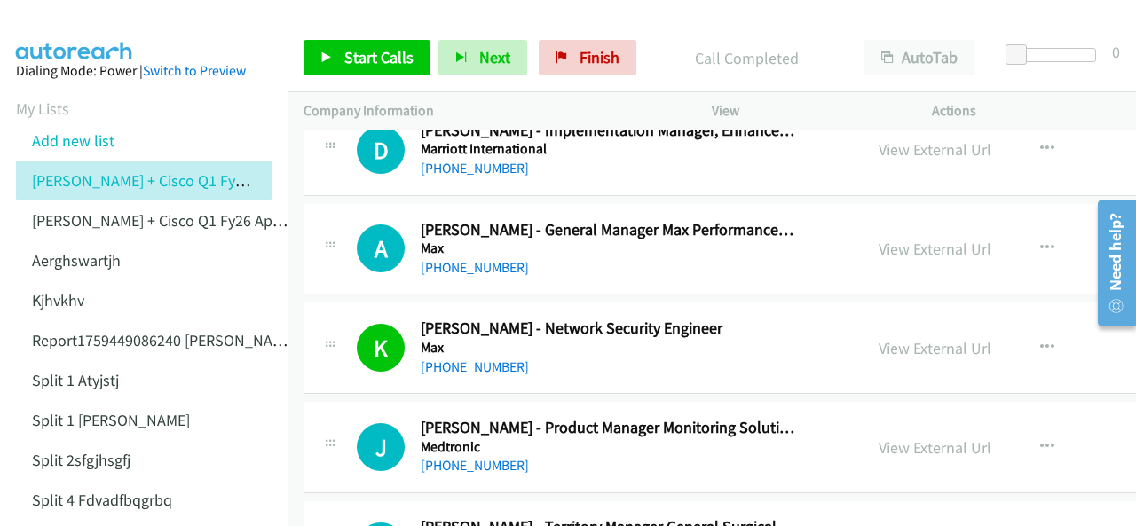
scroll to position [18991, 0]
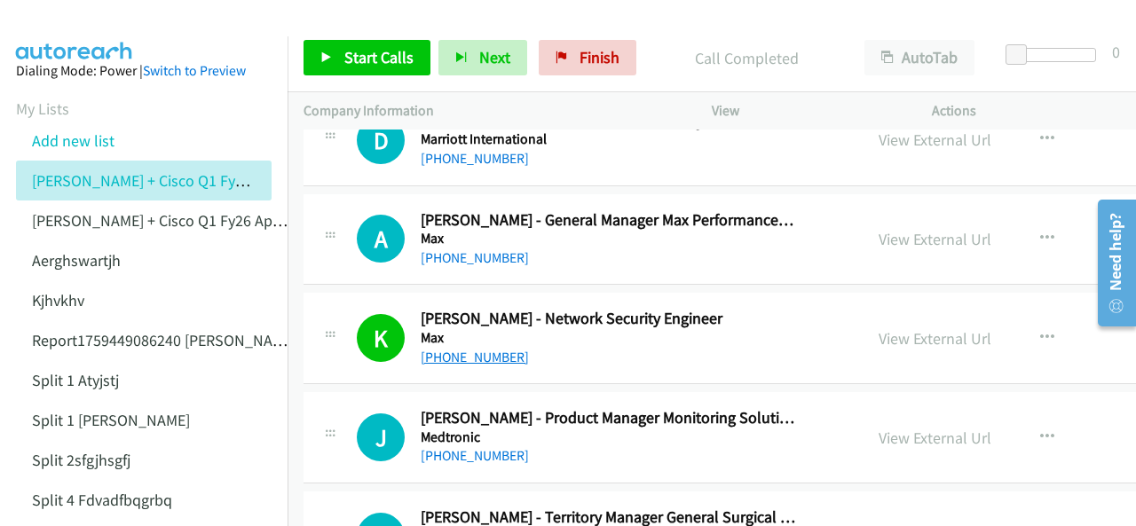
click at [499, 349] on link "[PHONE_NUMBER]" at bounding box center [475, 357] width 108 height 17
click at [66, 24] on img at bounding box center [74, 31] width 133 height 62
click at [76, 35] on img at bounding box center [74, 31] width 133 height 62
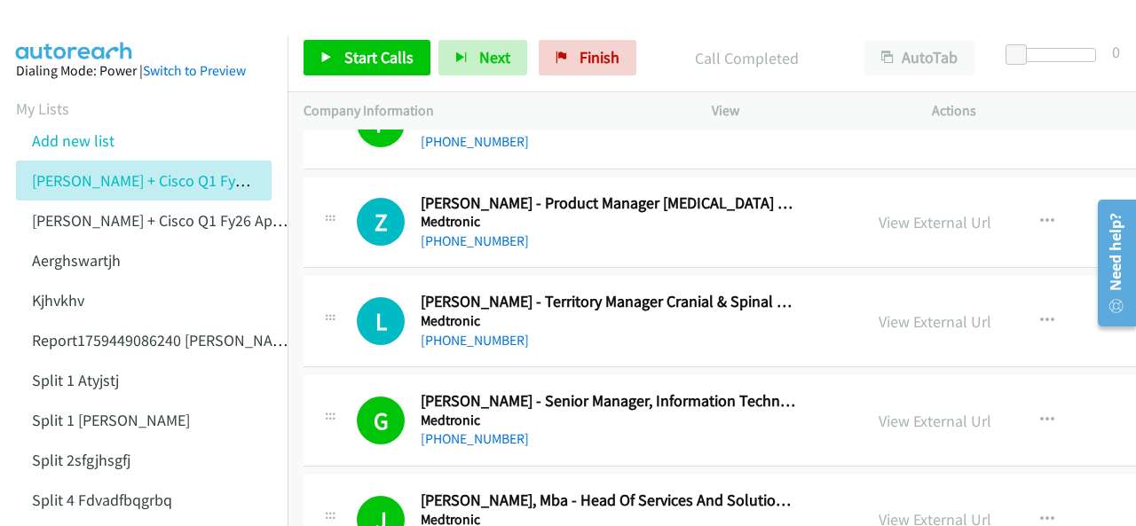
scroll to position [19524, 0]
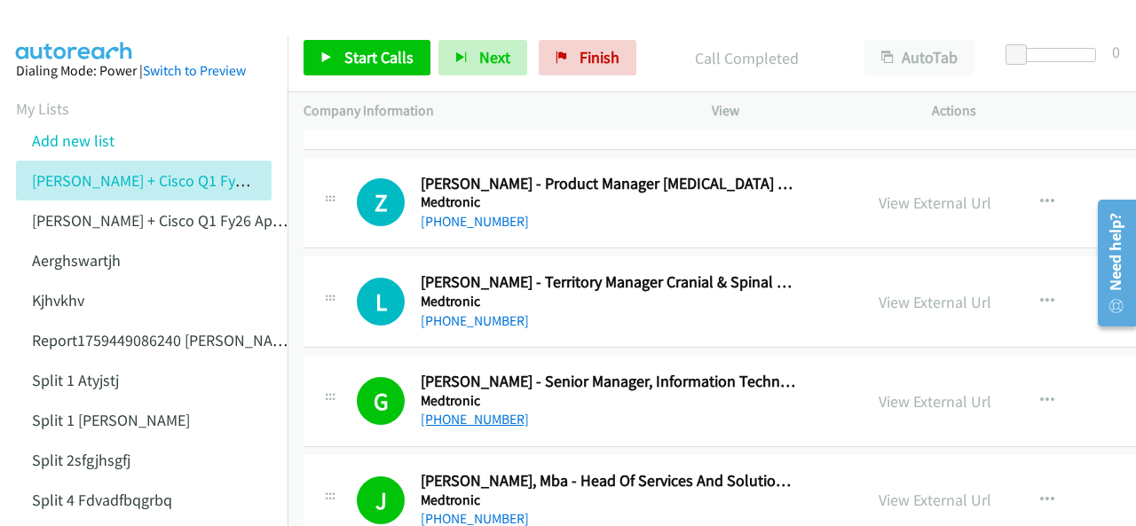
click at [465, 411] on link "[PHONE_NUMBER]" at bounding box center [475, 419] width 108 height 17
click at [76, 38] on aside "Dialing Mode: Power | Switch to Preview My Lists Add new list [PERSON_NAME] + C…" at bounding box center [144, 448] width 288 height 824
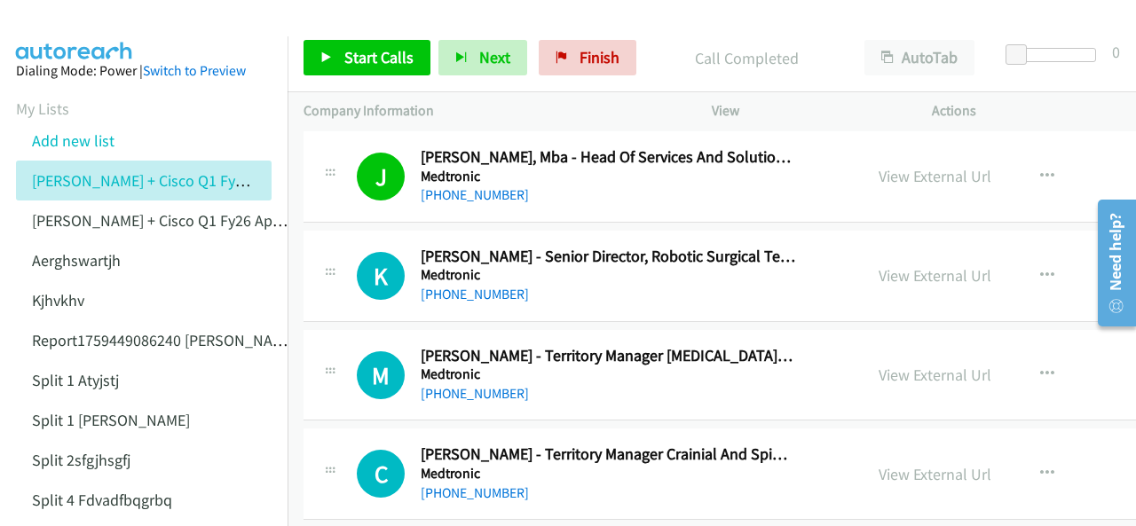
scroll to position [19879, 0]
